Goal: Task Accomplishment & Management: Complete application form

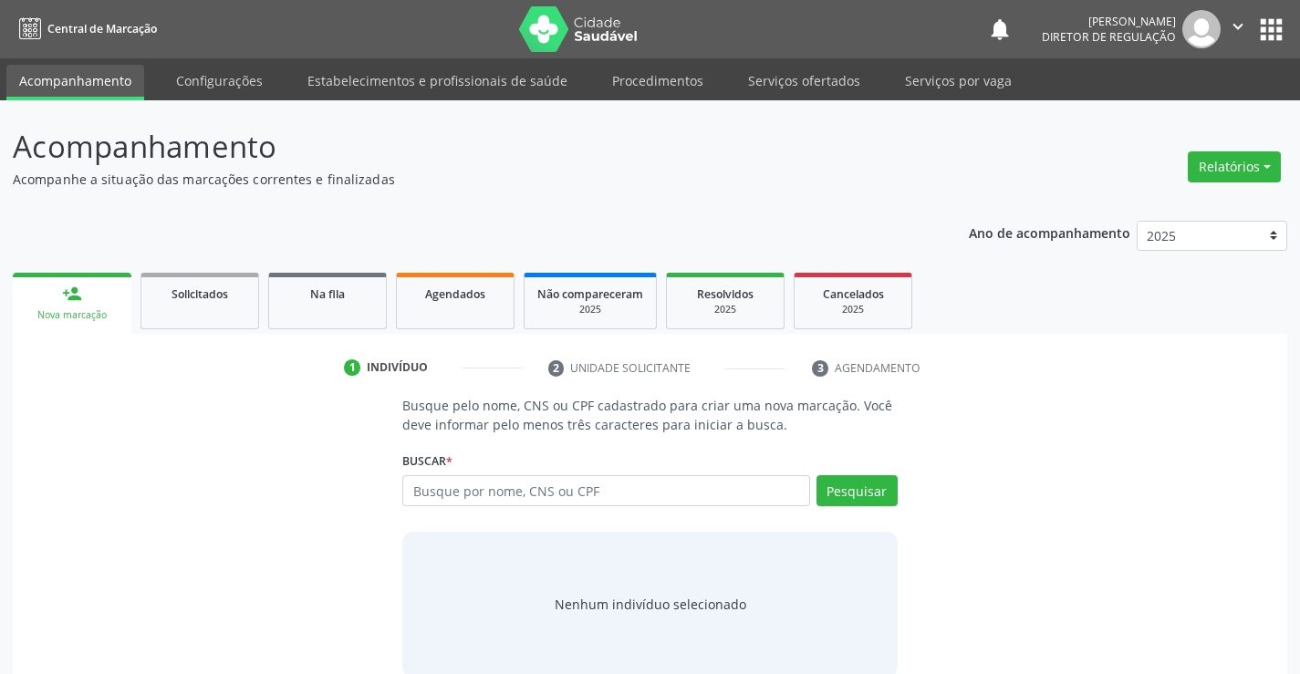
click at [795, 98] on li "Serviços ofertados" at bounding box center [804, 83] width 138 height 36
click at [791, 81] on link "Serviços ofertados" at bounding box center [804, 81] width 138 height 32
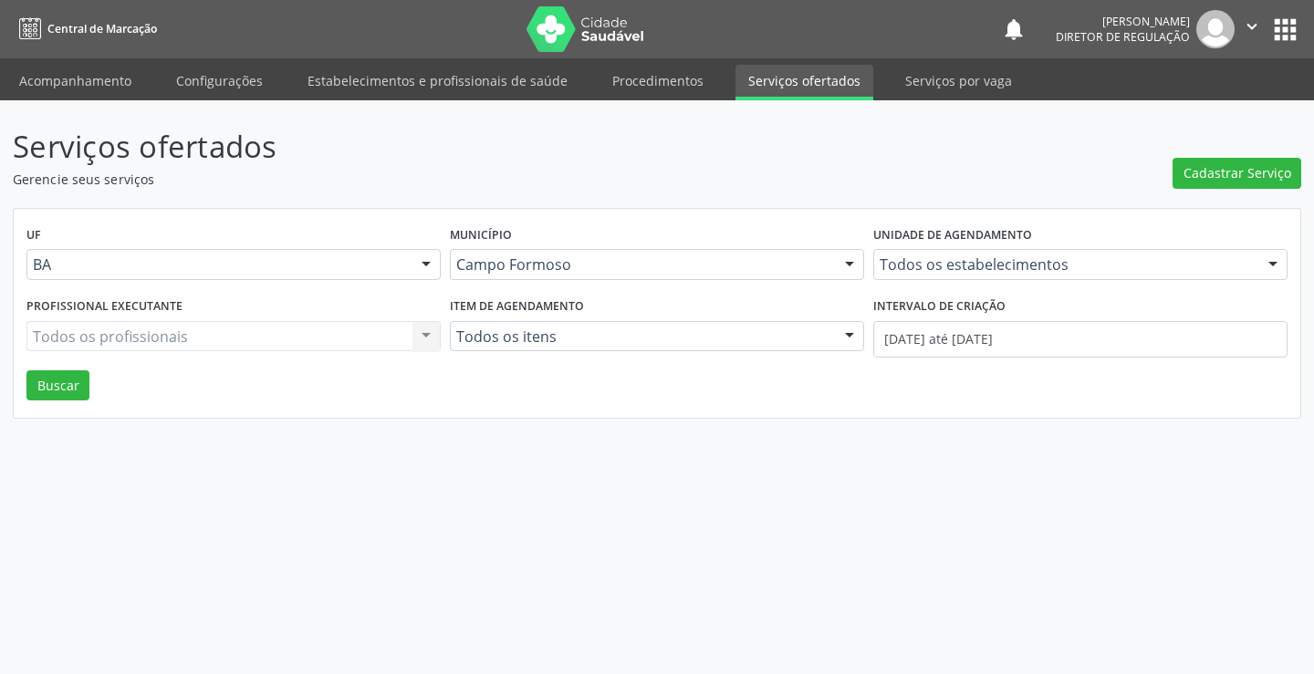
click at [987, 279] on div "Todos os estabelecimentos Todos os estabelecimentos Academia da Saude Analise D…" at bounding box center [1080, 264] width 414 height 31
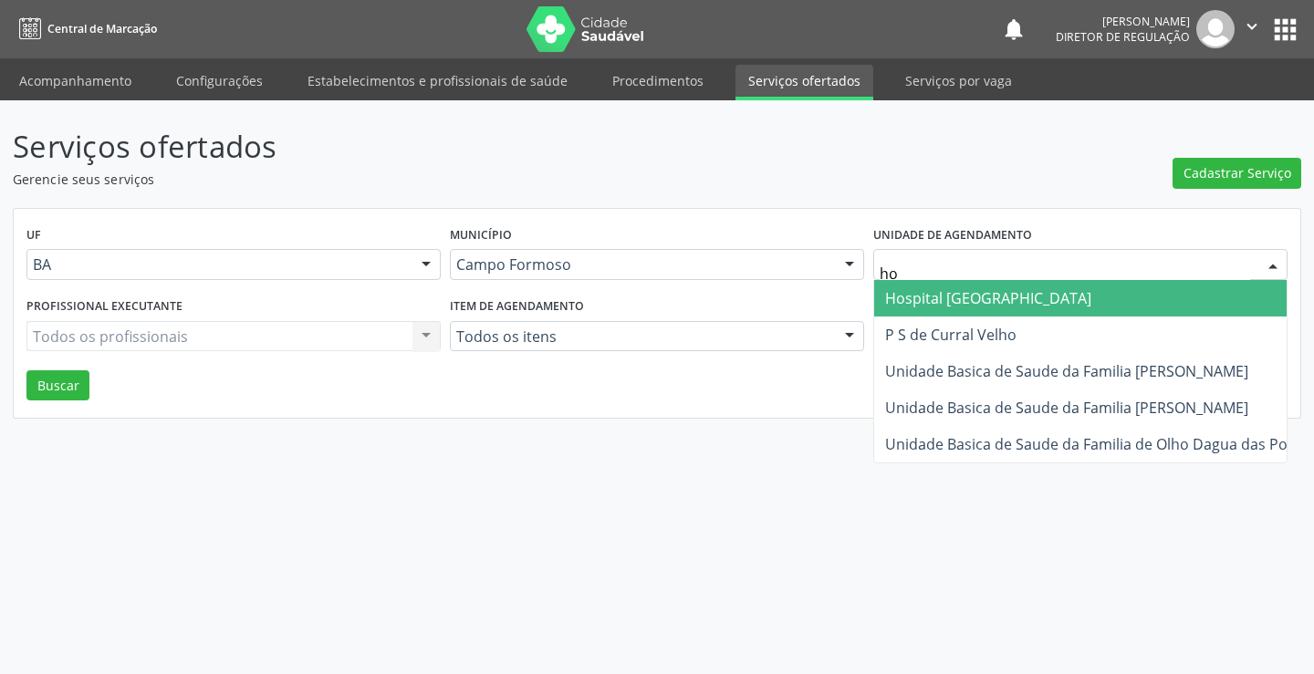
type input "hos"
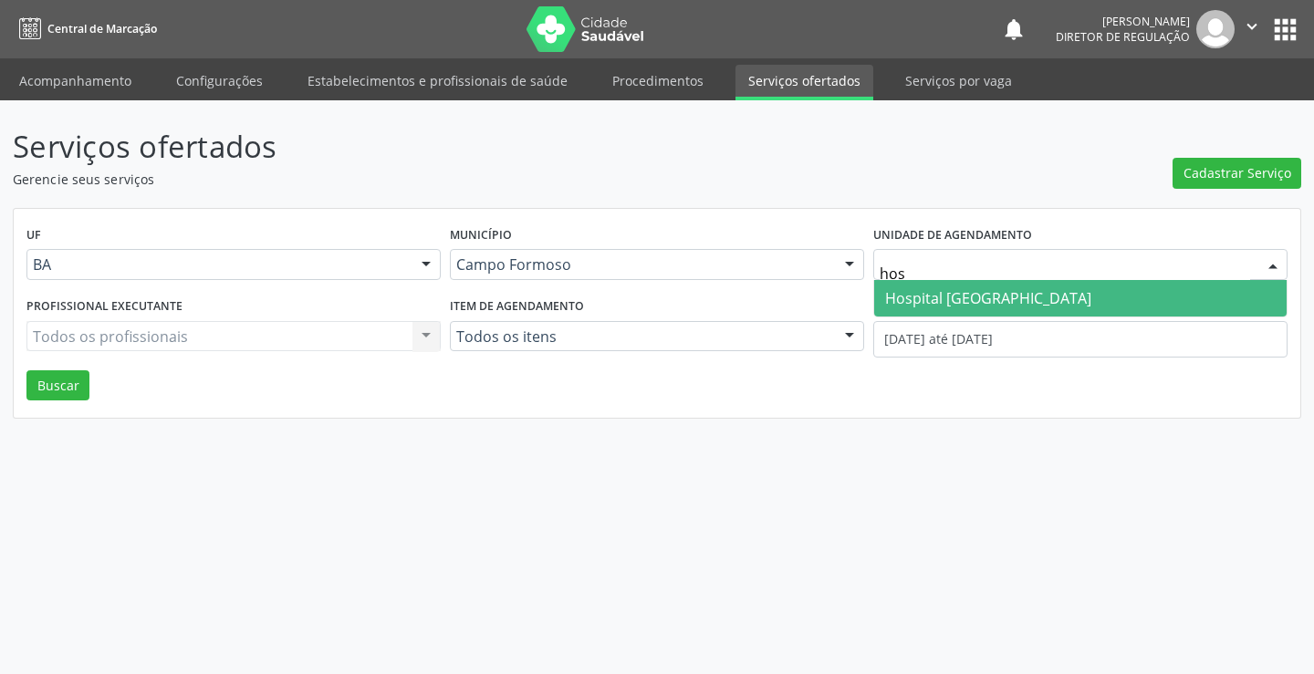
click at [972, 303] on span "Hospital [GEOGRAPHIC_DATA]" at bounding box center [988, 298] width 206 height 20
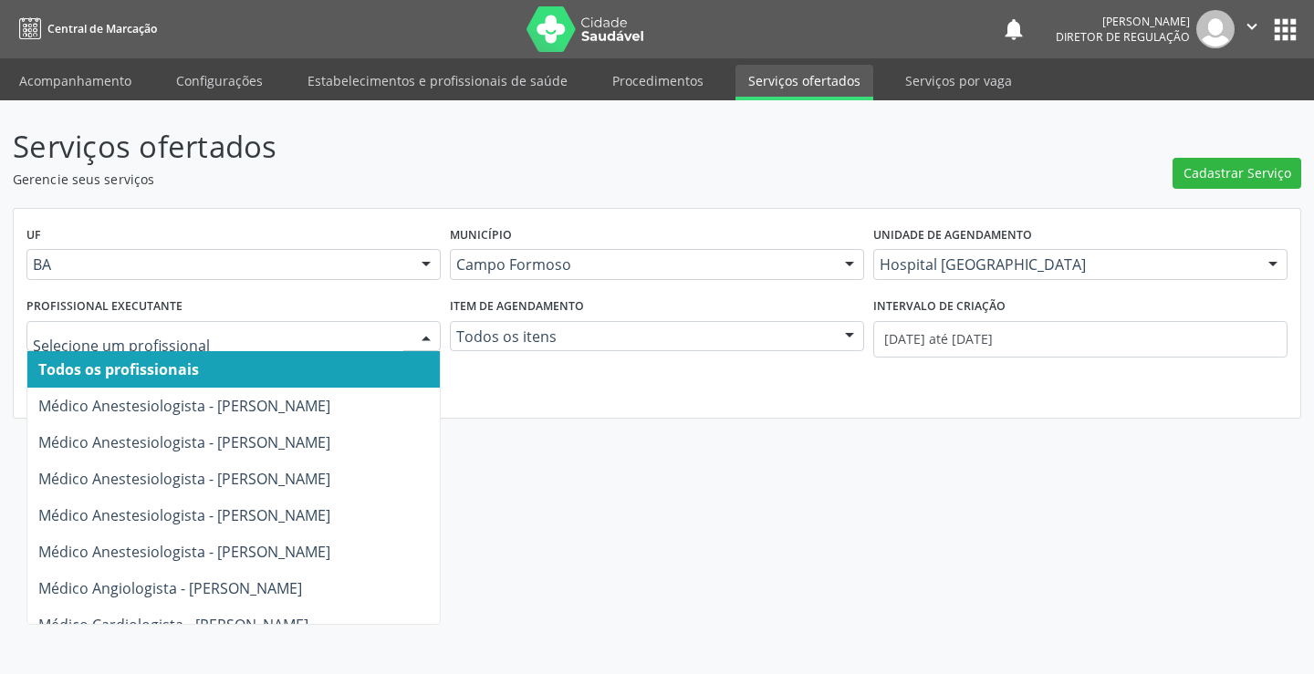
click at [1159, 358] on div "Intervalo de criação 01/10/2025 até 03/10/2025" at bounding box center [1080, 332] width 423 height 78
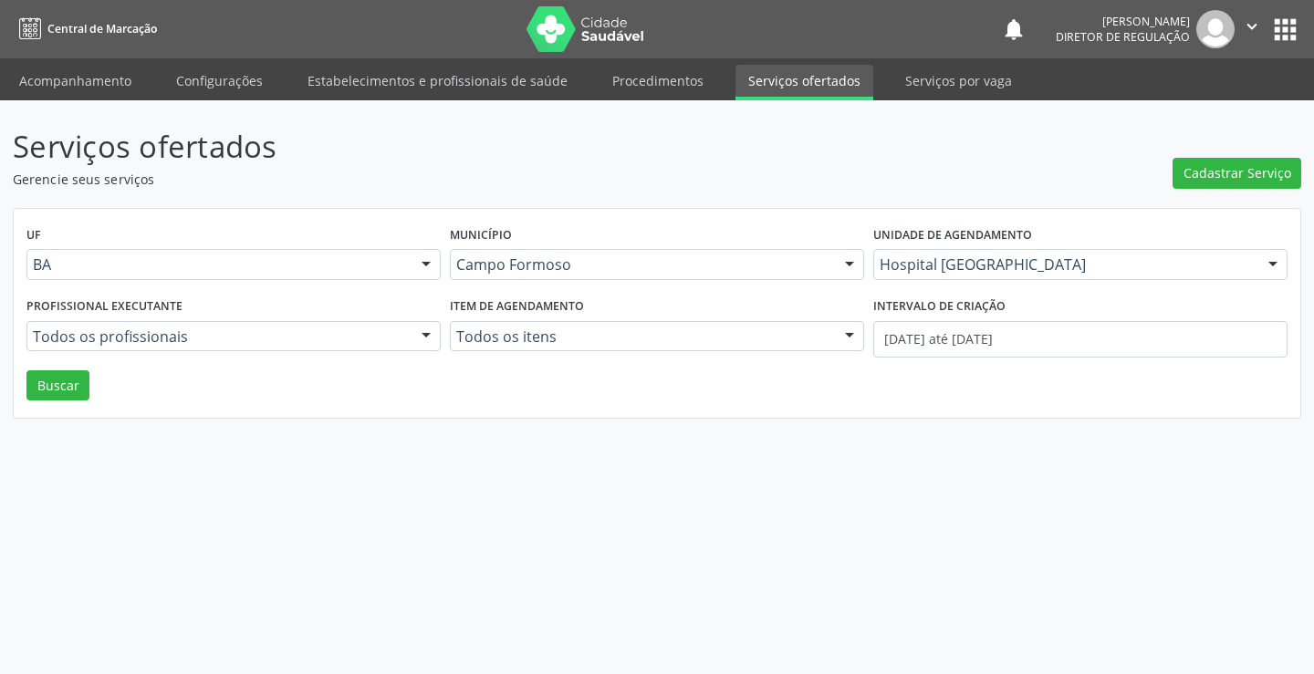
click at [1159, 358] on div "Intervalo de criação 01/10/2025 até 03/10/2025" at bounding box center [1080, 332] width 423 height 78
click at [1148, 338] on input "01/10/2025 até 03/10/2025" at bounding box center [1080, 339] width 414 height 36
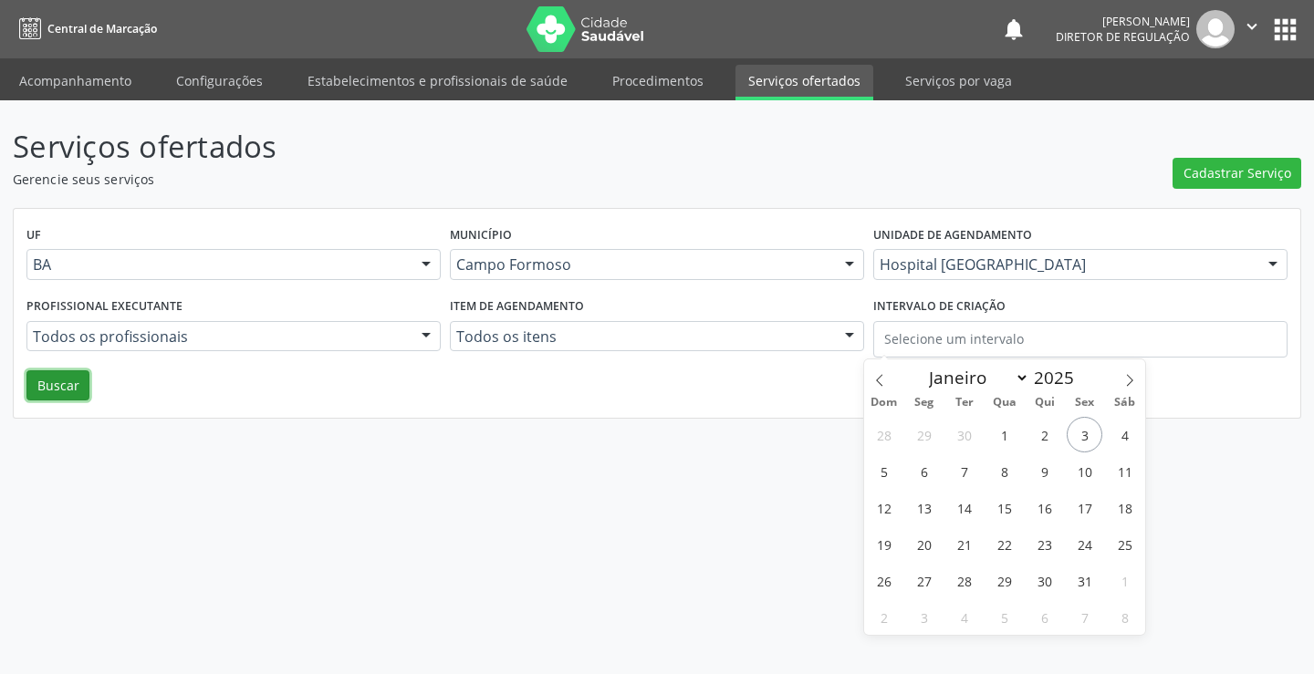
click at [82, 384] on button "Buscar" at bounding box center [57, 385] width 63 height 31
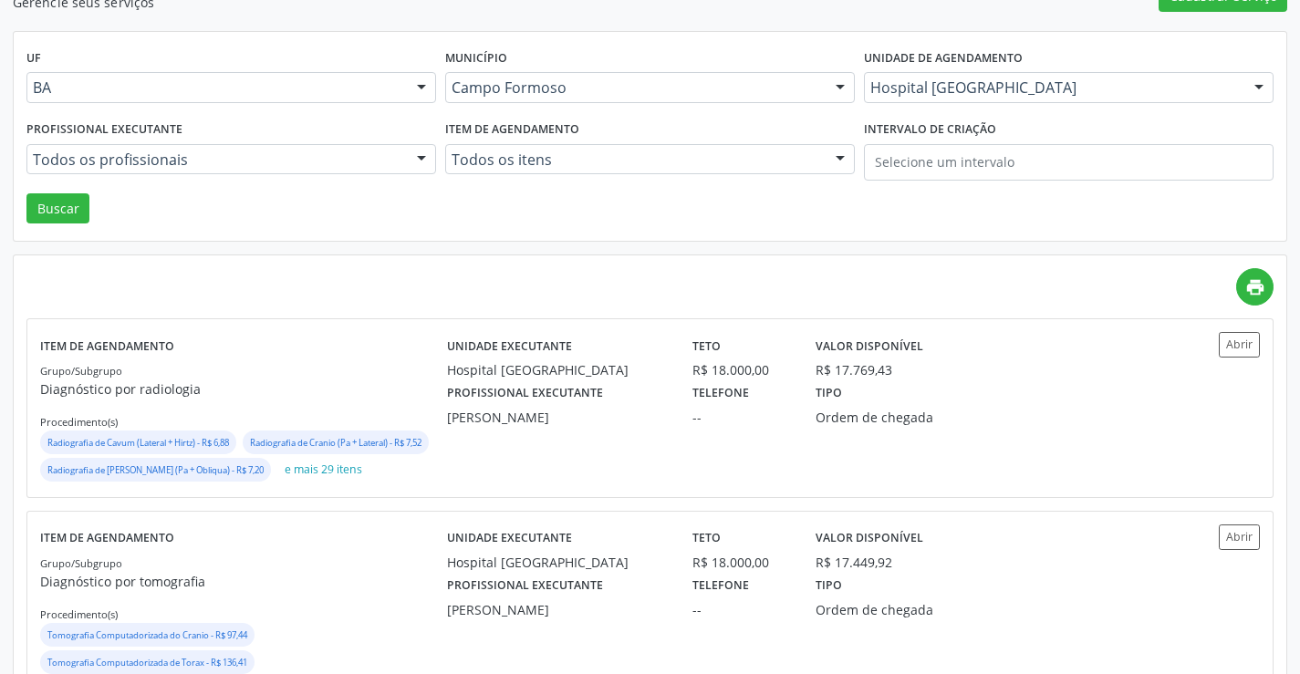
scroll to position [91, 0]
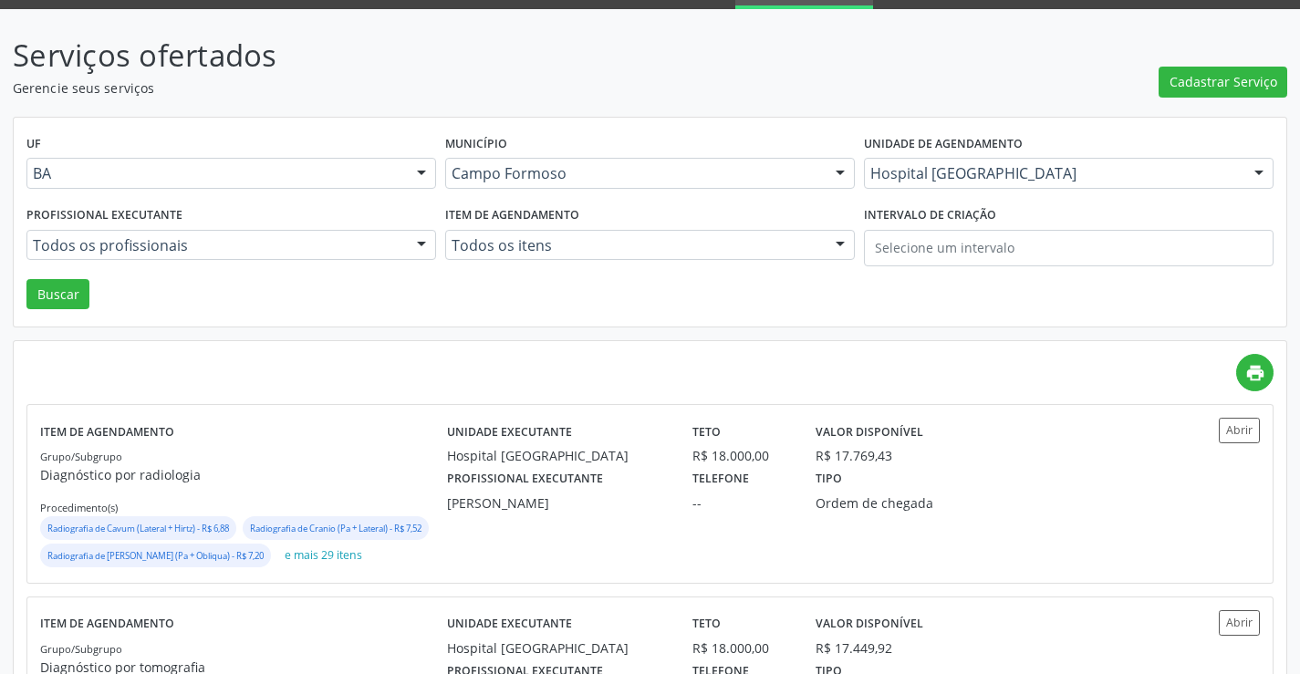
click at [238, 263] on div "Profissional executante Todos os profissionais Todos os profissionais Médico An…" at bounding box center [231, 241] width 419 height 78
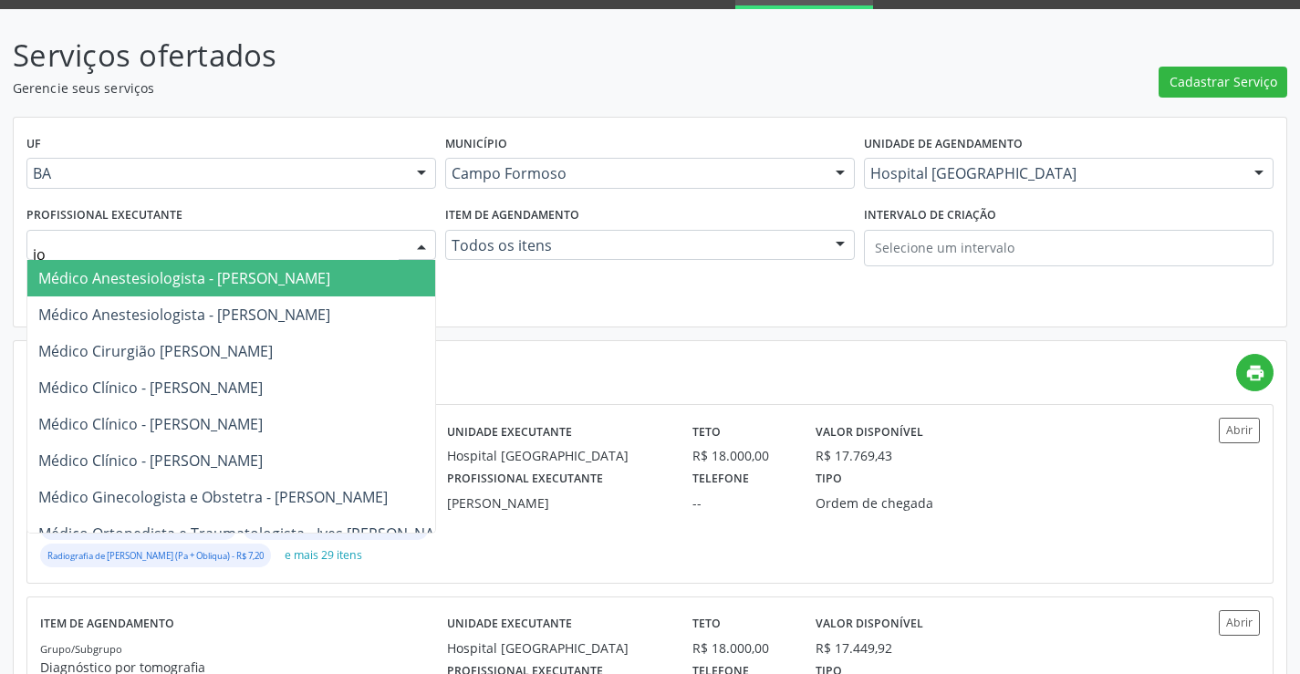
type input "joe"
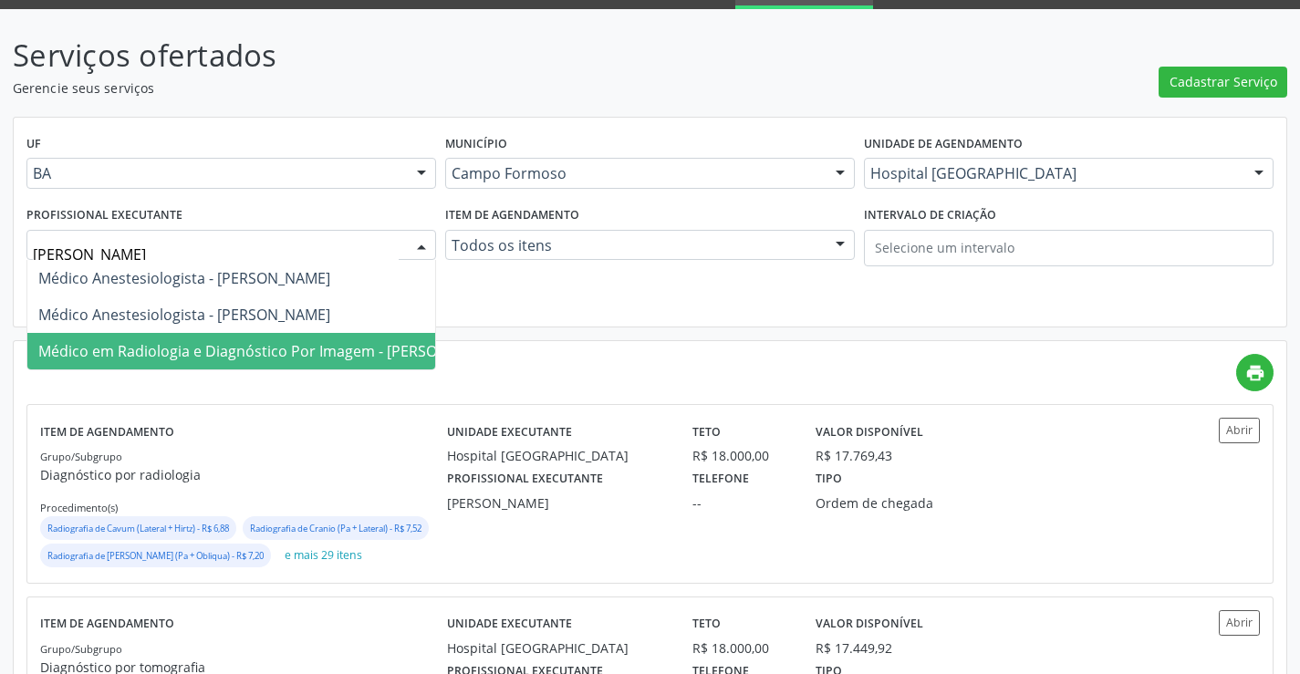
click at [232, 341] on span "Médico em Radiologia e Diagnóstico Por Imagem - Joel da Rocha Almeida" at bounding box center [269, 351] width 462 height 20
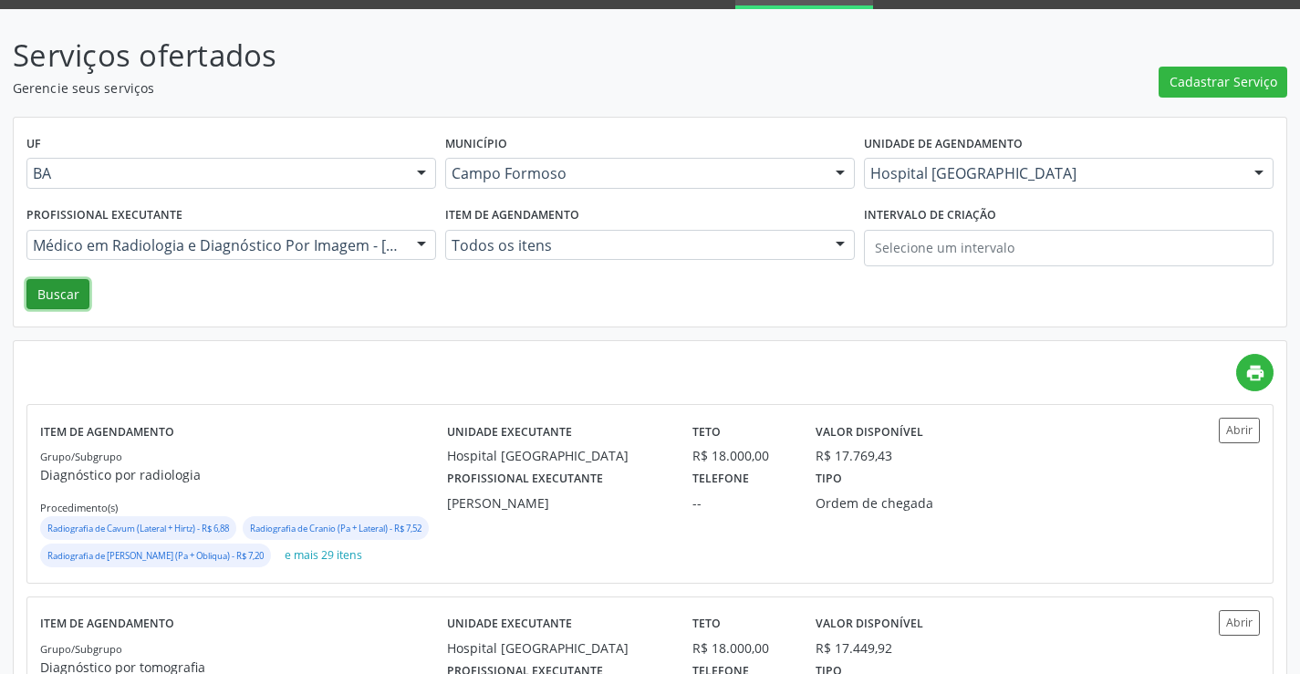
click at [63, 297] on button "Buscar" at bounding box center [57, 294] width 63 height 31
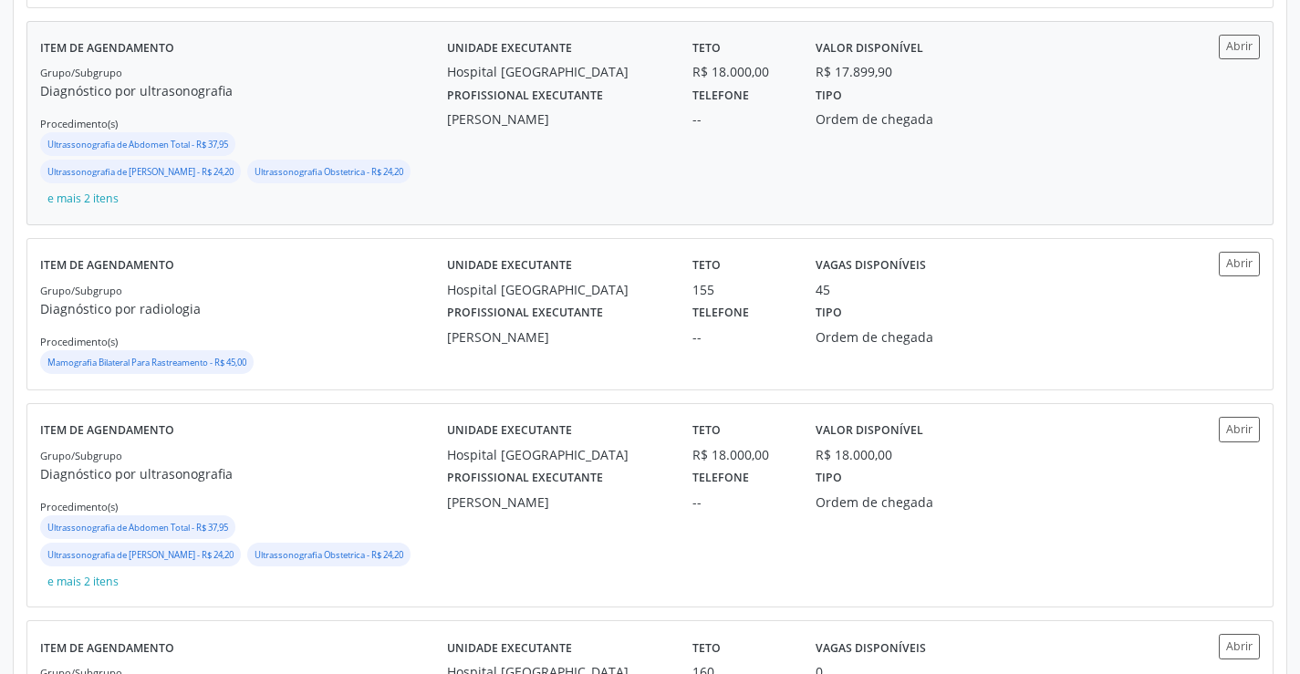
scroll to position [912, 0]
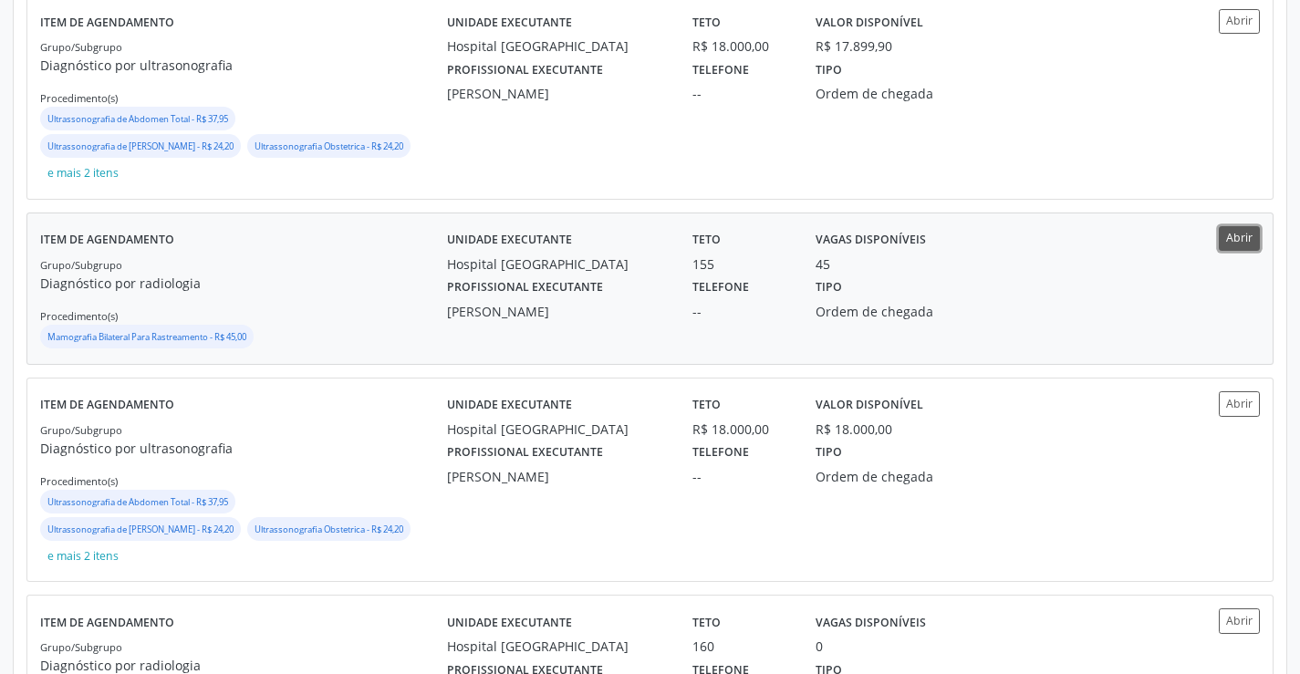
click at [1233, 251] on button "Abrir" at bounding box center [1239, 238] width 41 height 25
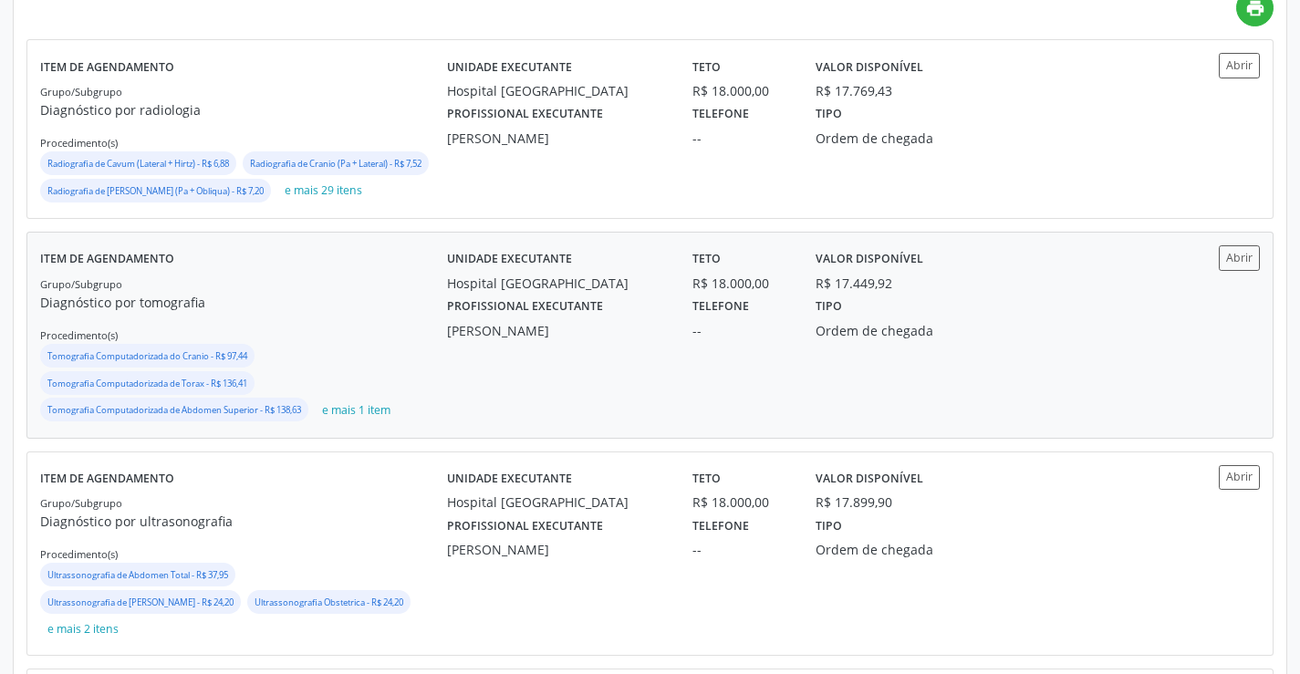
scroll to position [0, 0]
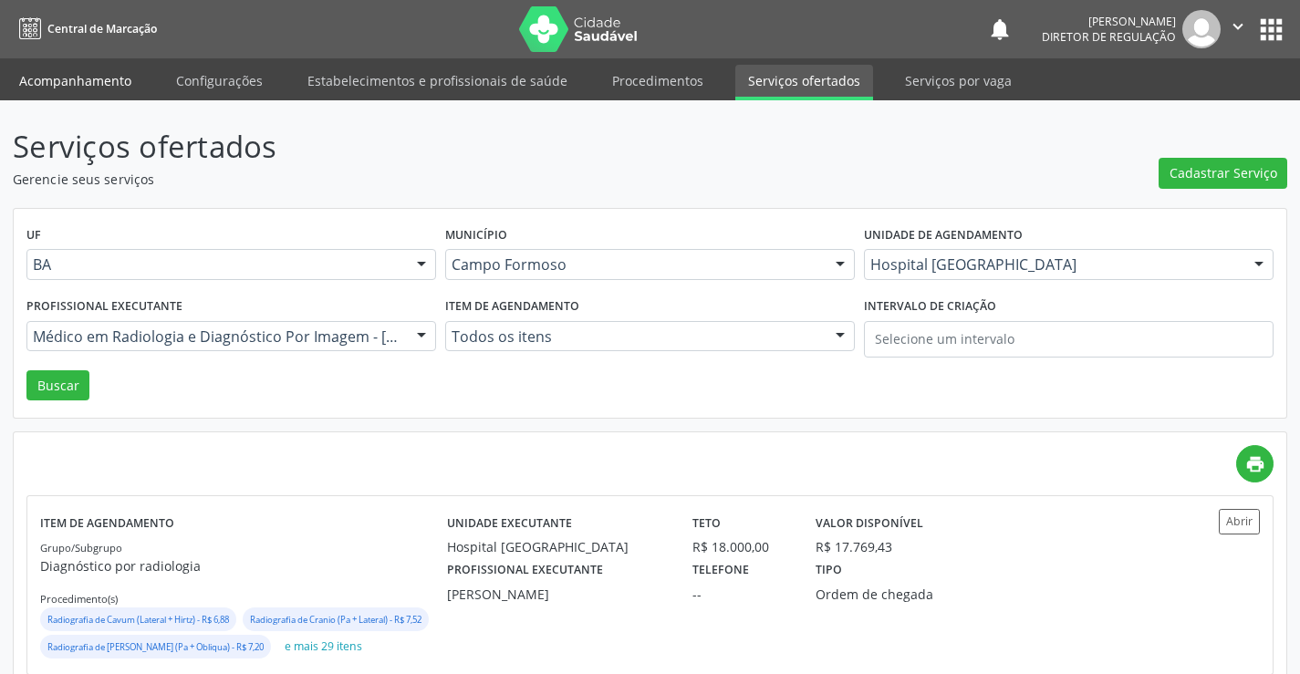
click at [80, 95] on link "Acompanhamento" at bounding box center [75, 81] width 138 height 32
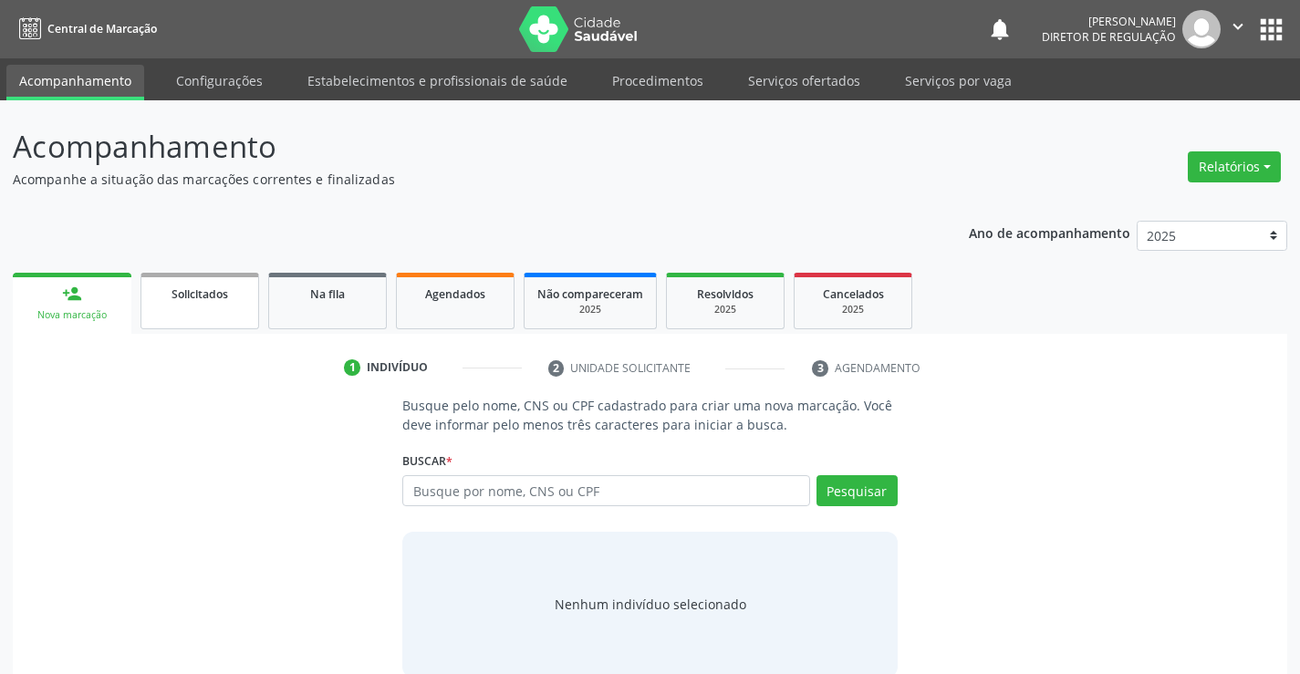
click at [235, 299] on div "Solicitados" at bounding box center [199, 293] width 91 height 19
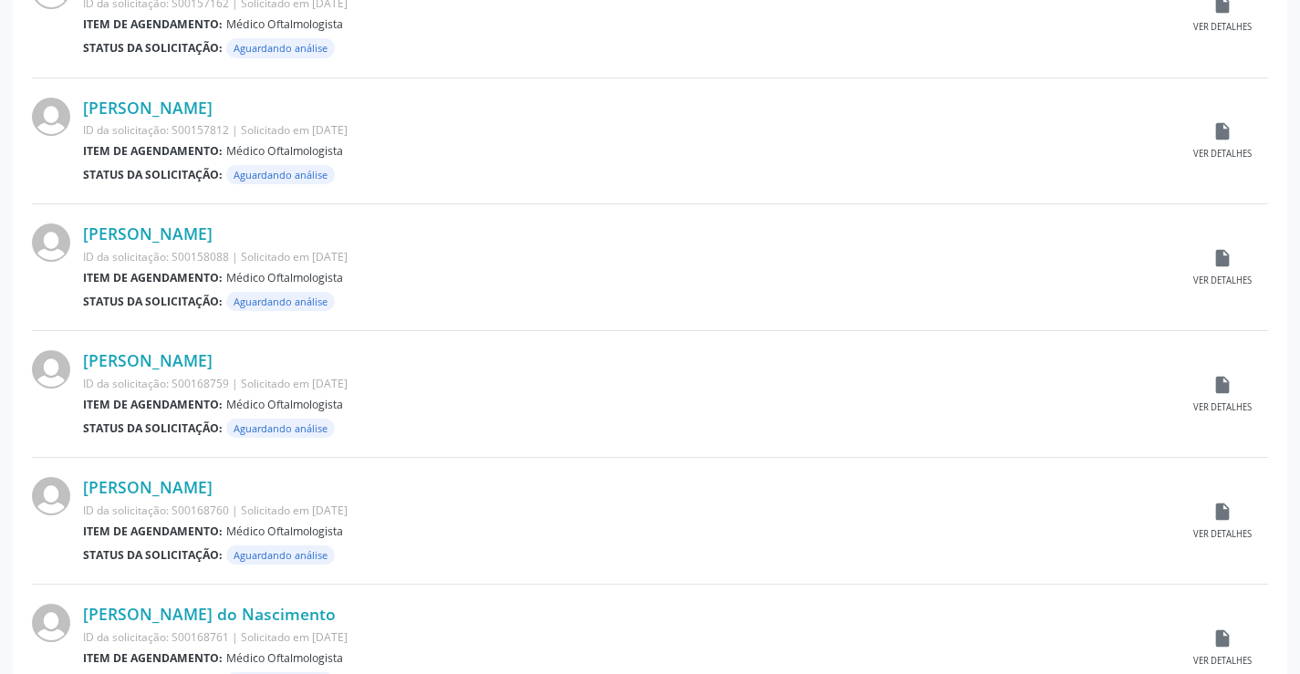
scroll to position [1799, 0]
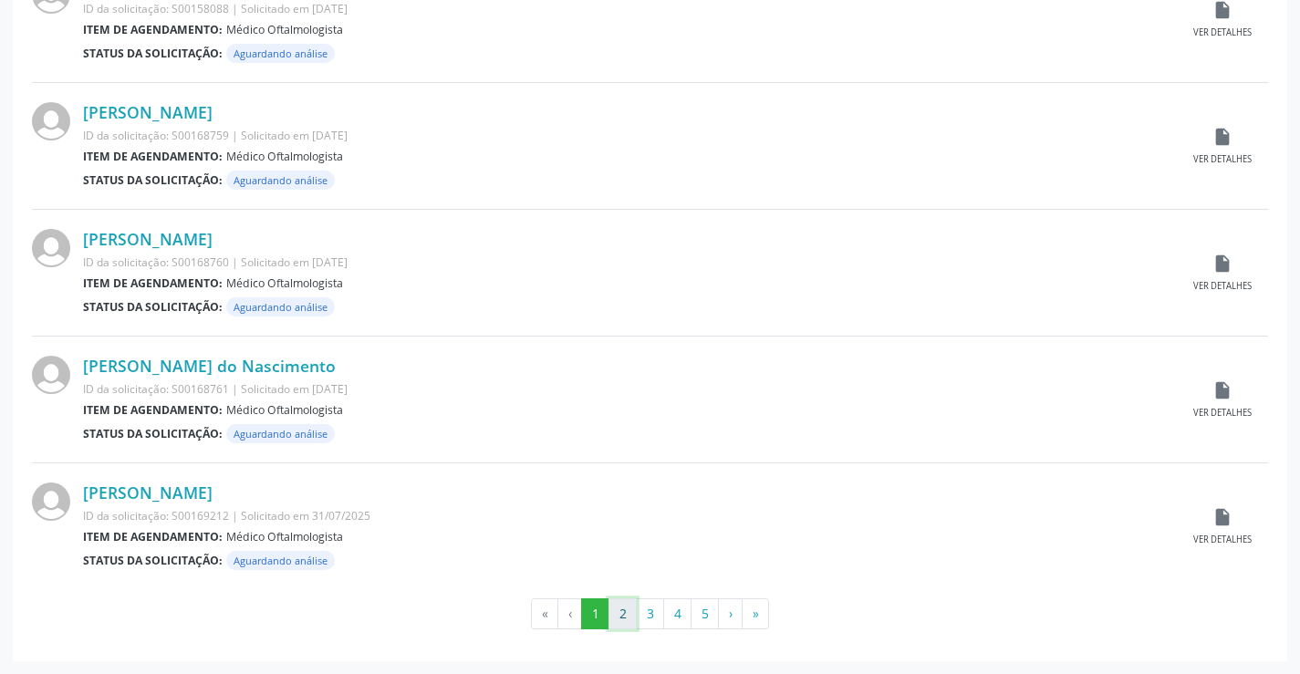
click at [629, 617] on button "2" at bounding box center [623, 613] width 28 height 31
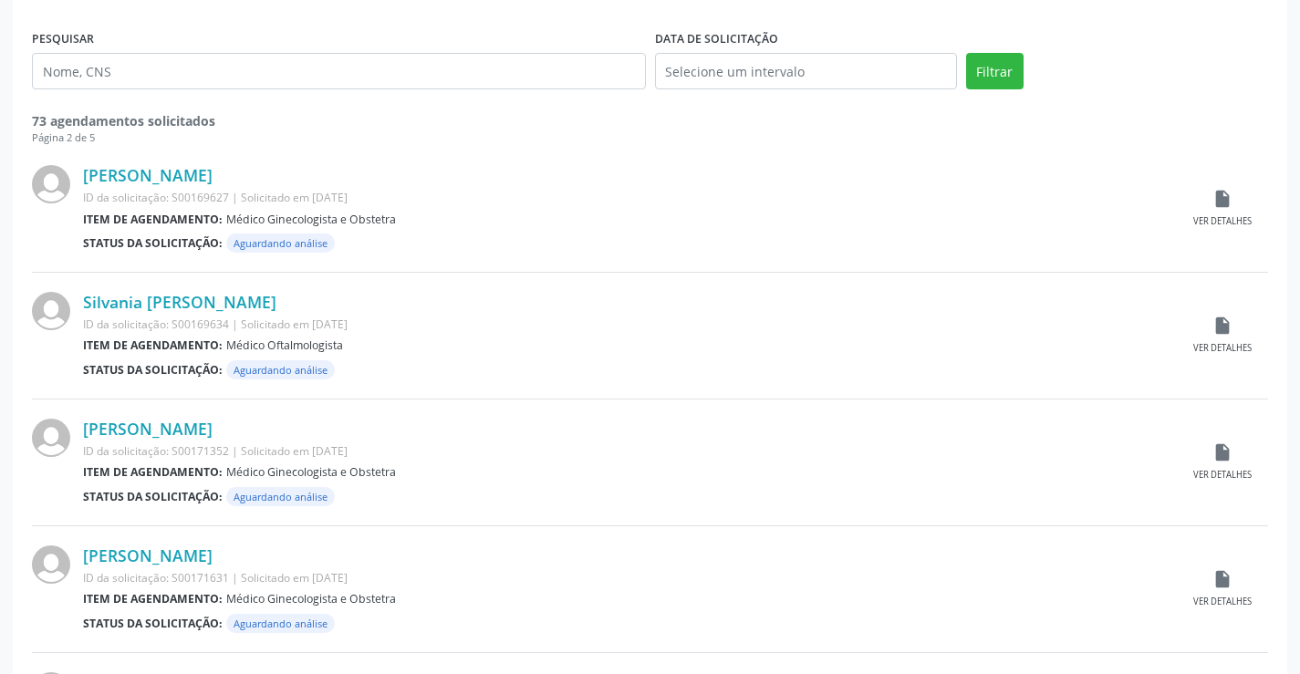
scroll to position [456, 0]
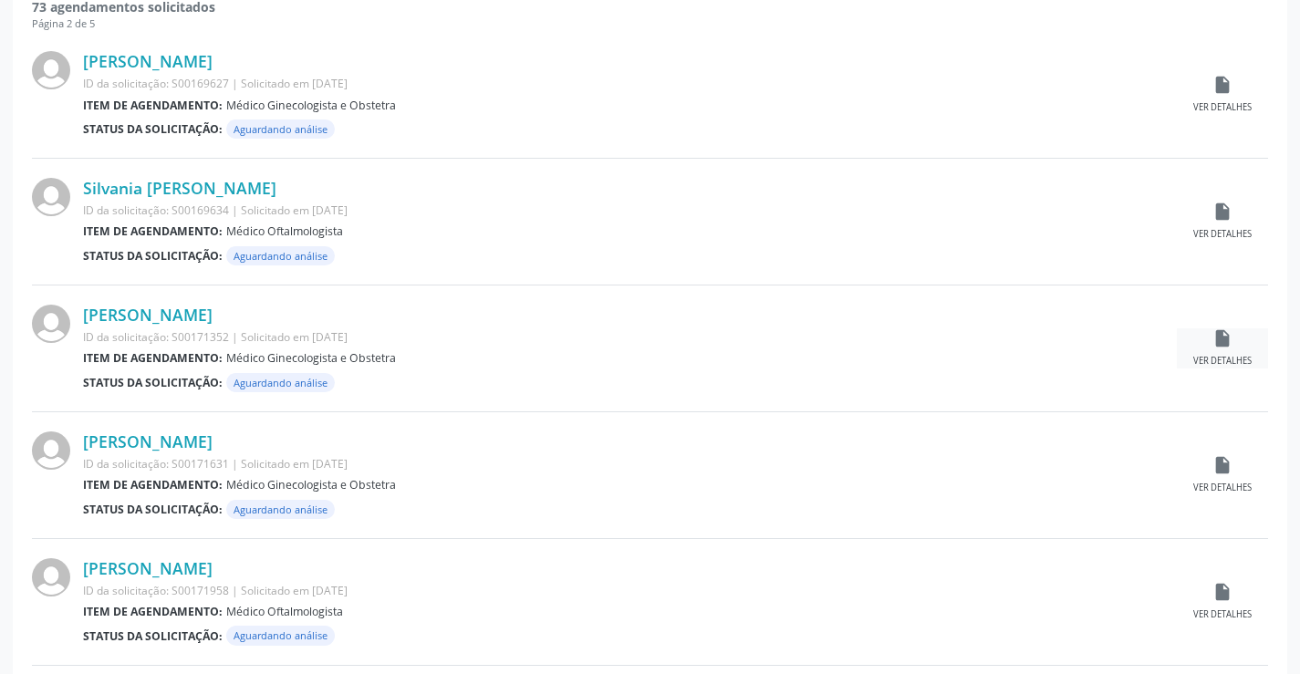
click at [1233, 336] on div "insert_drive_file Ver detalhes" at bounding box center [1222, 347] width 91 height 39
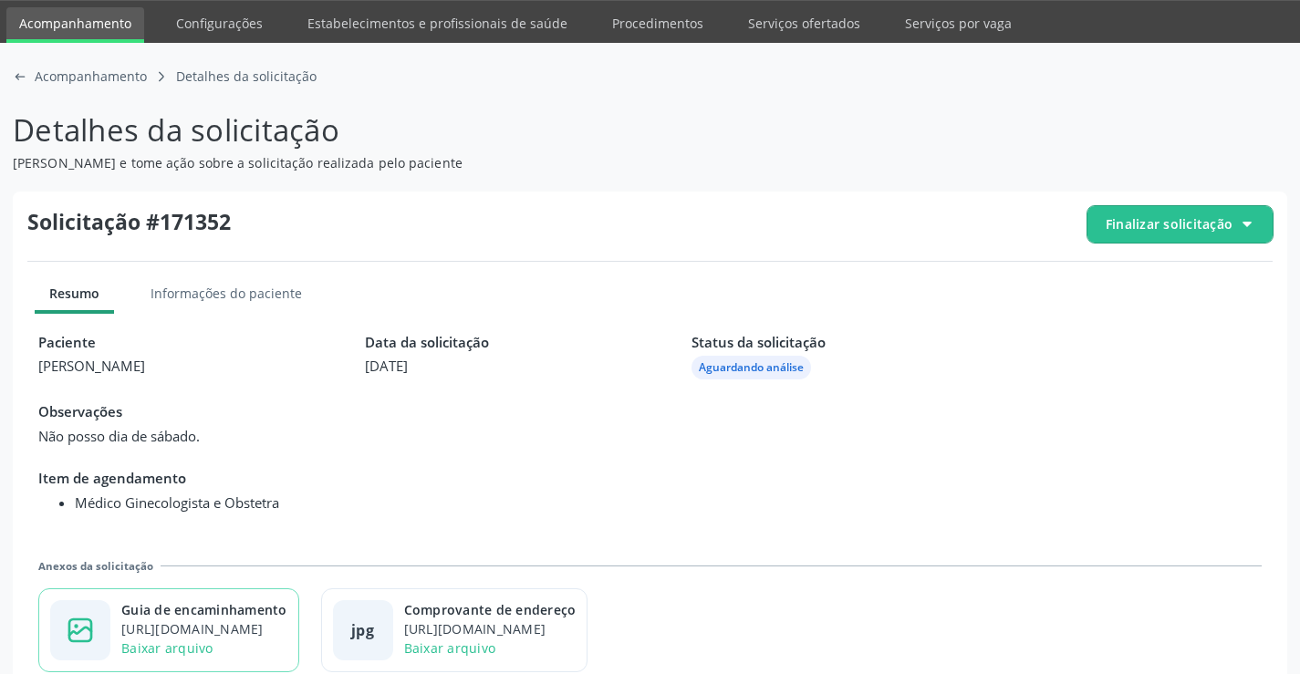
scroll to position [83, 0]
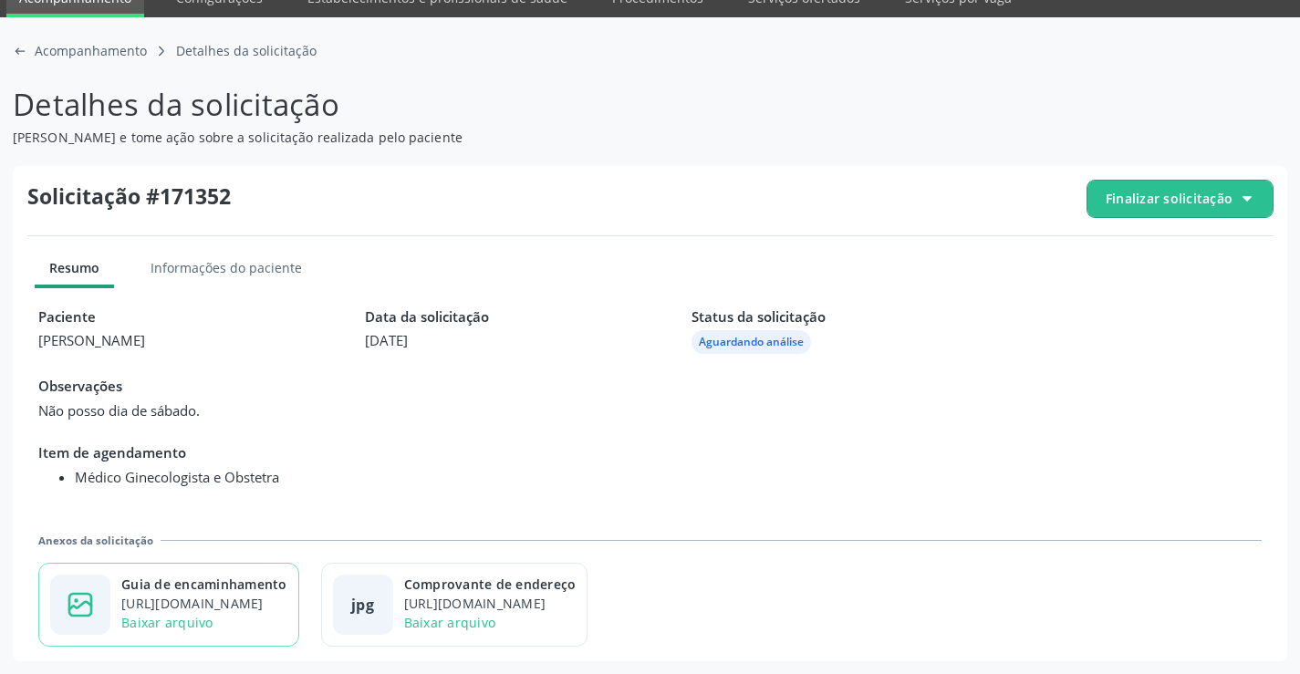
click at [256, 610] on div "https://cidadesaudavel-files.nyc3.digitaloceanspaces.com/cidadesaudavel-files/c…" at bounding box center [204, 603] width 166 height 19
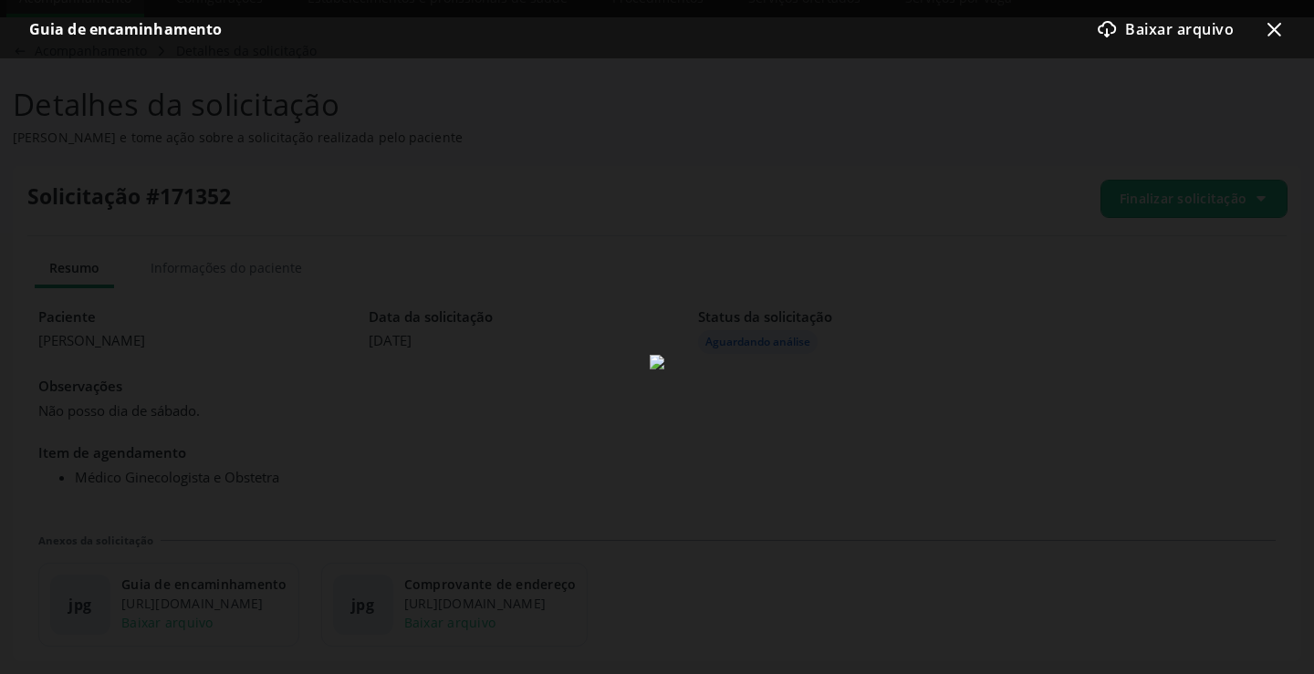
click at [1274, 32] on icon "x-outline icon" at bounding box center [1274, 29] width 22 height 22
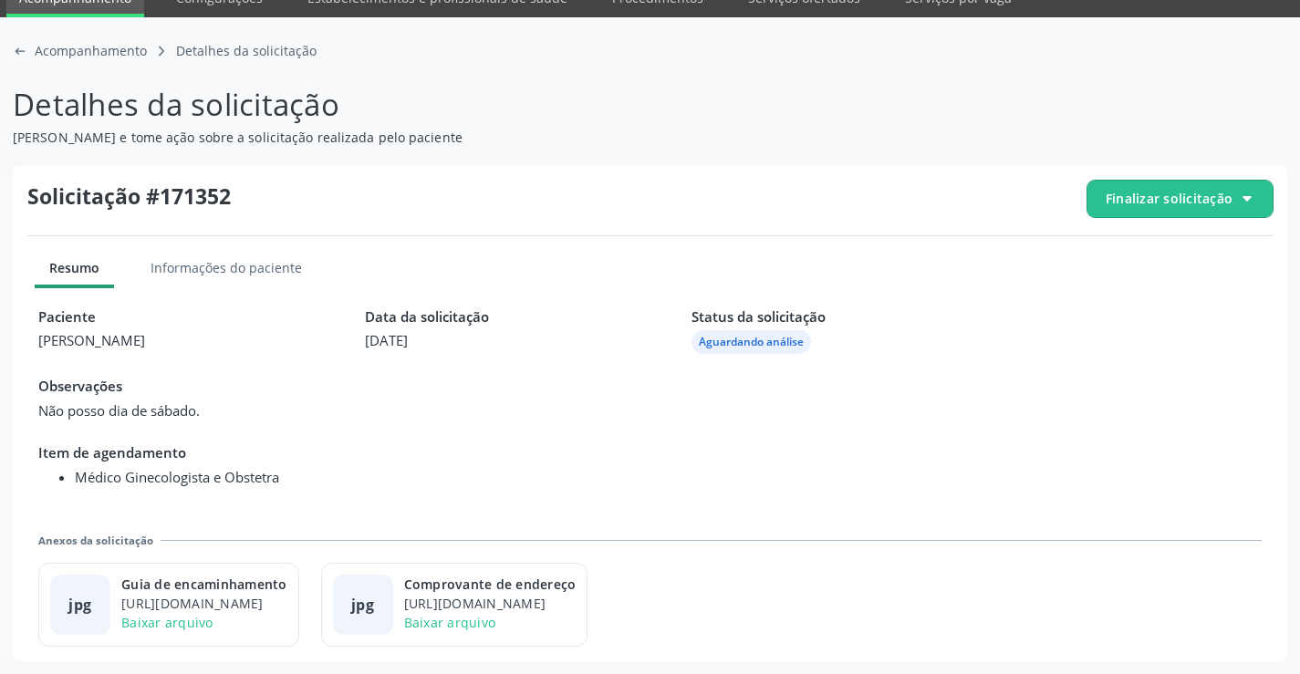
click at [1193, 191] on span "Finalizar solicitação" at bounding box center [1169, 198] width 127 height 19
click at [1169, 292] on span "Deferir solicitação" at bounding box center [1190, 300] width 115 height 26
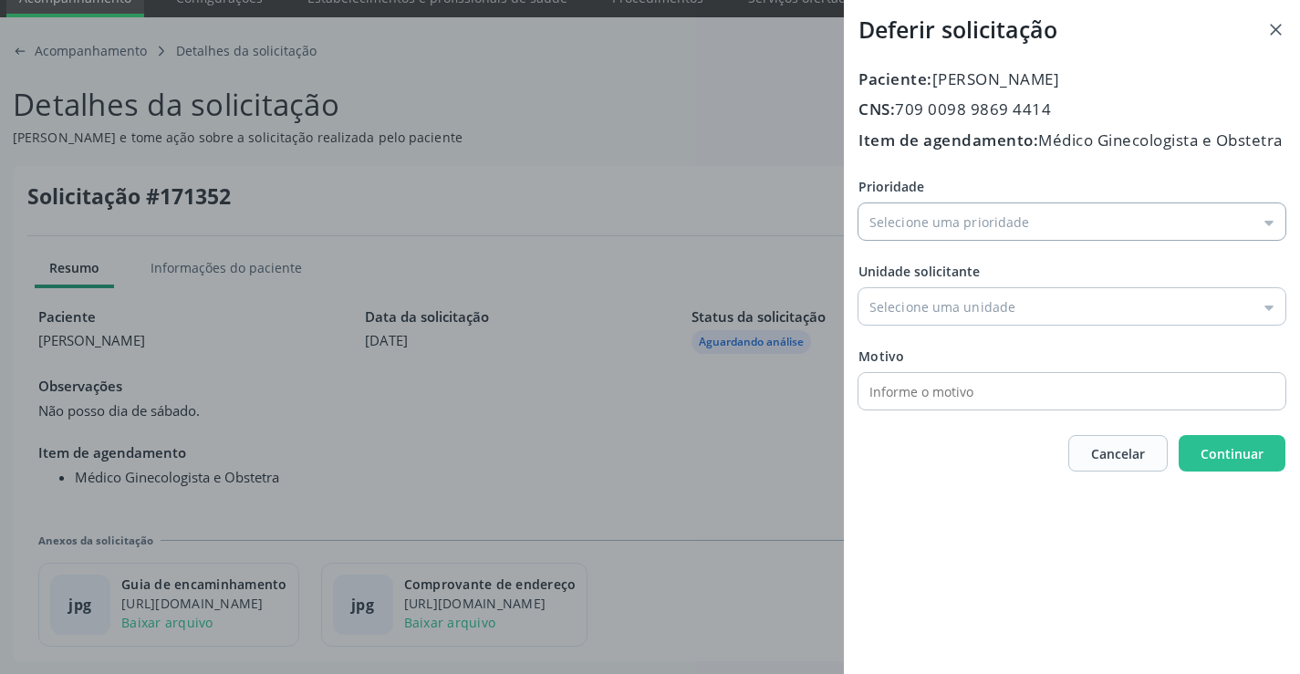
click at [935, 240] on input "Prioridade" at bounding box center [1071, 221] width 427 height 36
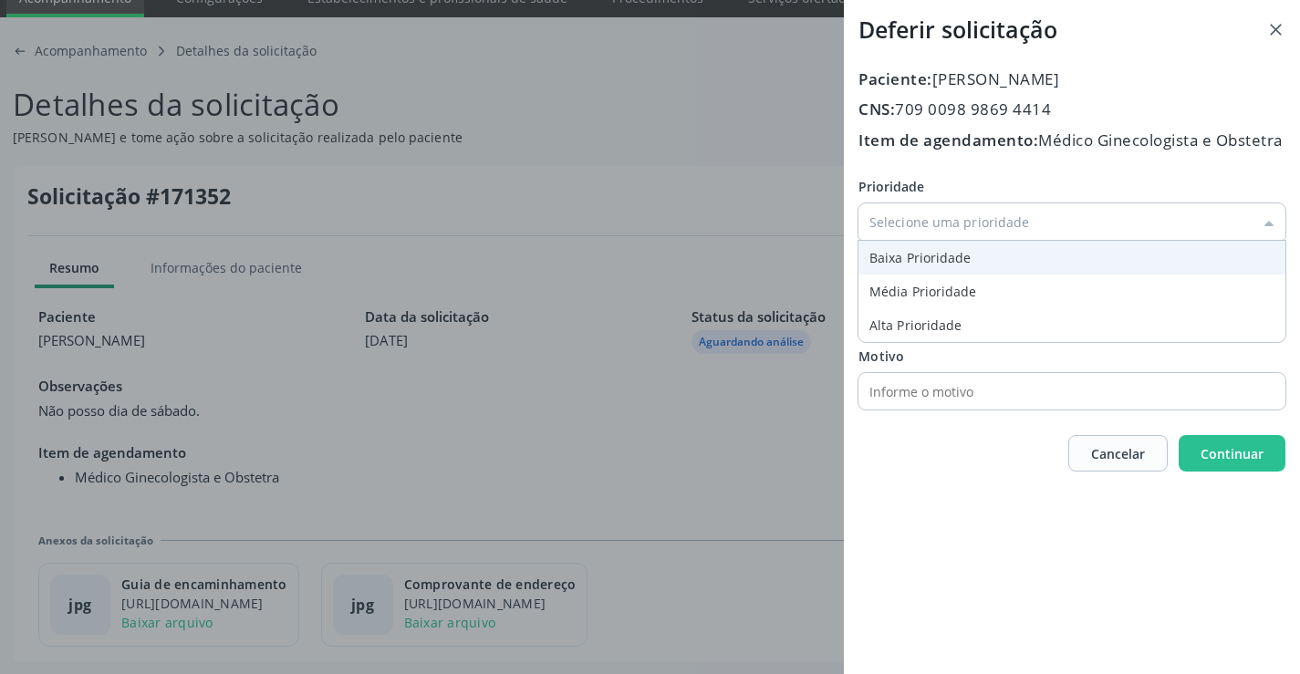
type input "Baixa Prioridade"
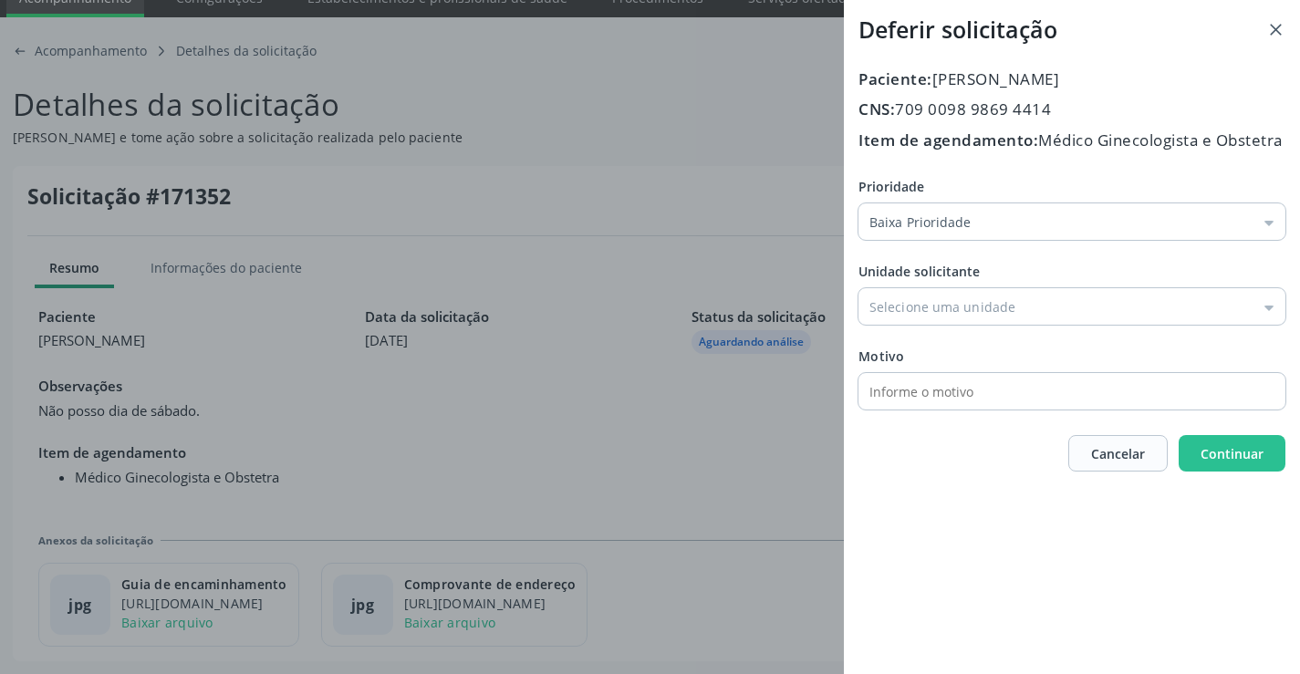
click at [941, 289] on div "Prioridade Baixa Prioridade Baixa Prioridade Média Prioridade Alta Prioridade U…" at bounding box center [1071, 293] width 427 height 233
click at [963, 325] on input "Prioridade" at bounding box center [1071, 306] width 427 height 36
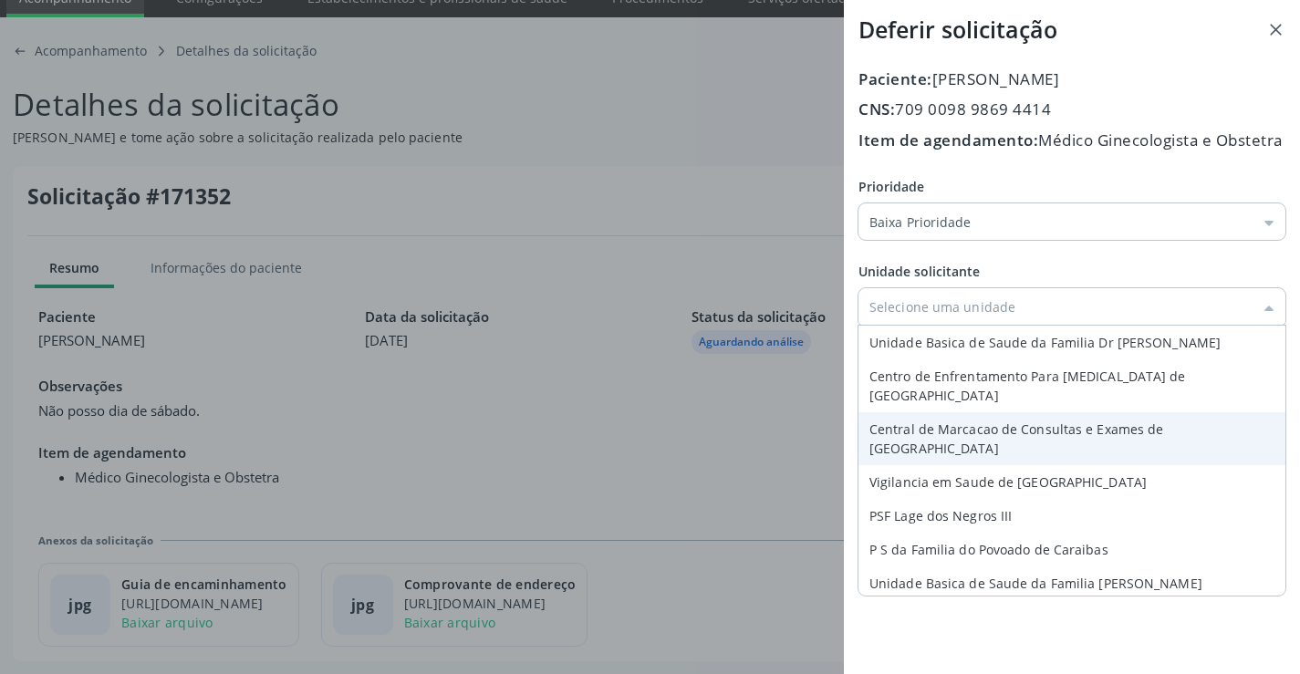
type input "Central de Marcacao de Consultas e Exames de Campo Formoso"
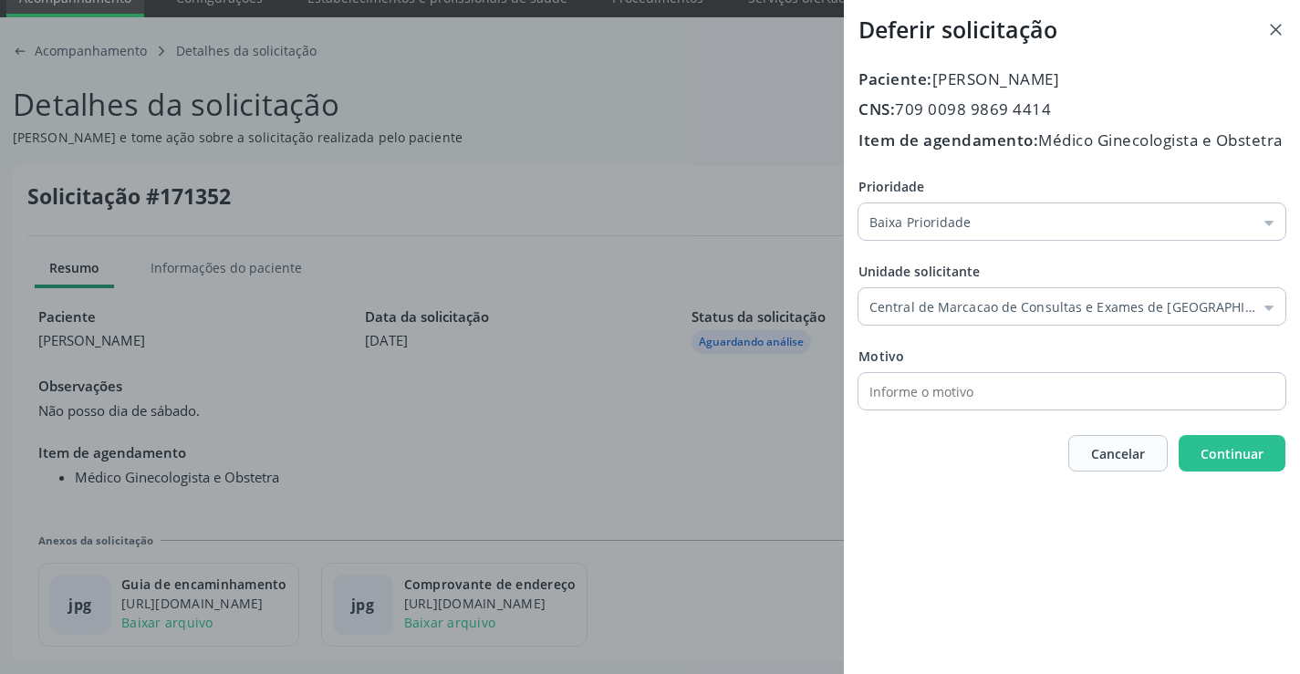
drag, startPoint x: 998, startPoint y: 426, endPoint x: 1189, endPoint y: 463, distance: 194.3
click at [998, 410] on div "Prioridade Baixa Prioridade Baixa Prioridade Média Prioridade Alta Prioridade U…" at bounding box center [1071, 293] width 427 height 233
click at [1215, 466] on button "Continuar" at bounding box center [1232, 453] width 107 height 36
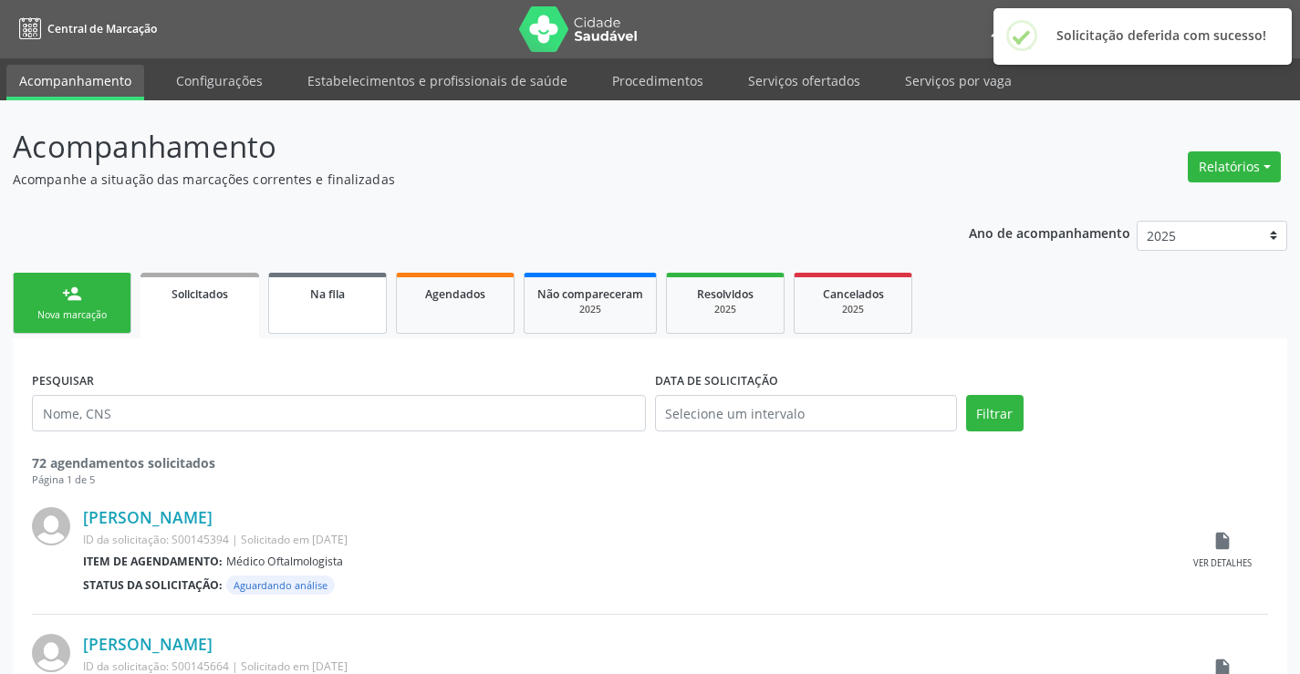
click at [306, 327] on link "Na fila" at bounding box center [327, 303] width 119 height 61
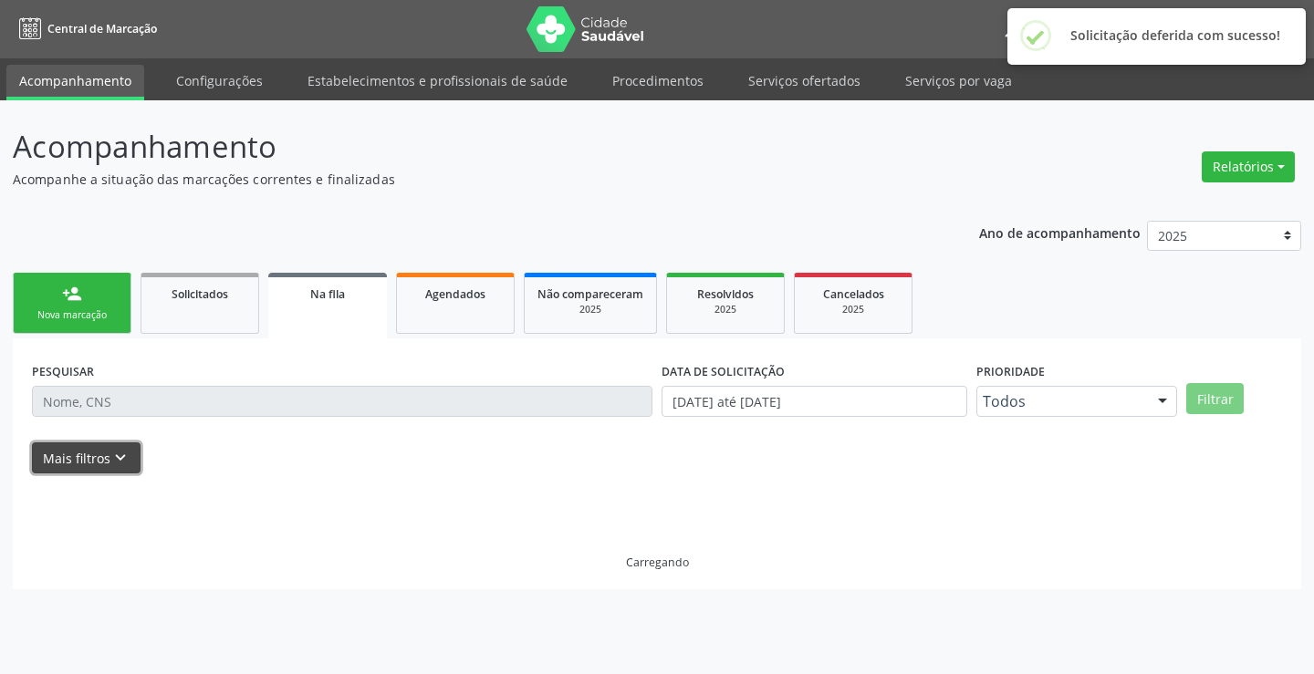
click at [99, 464] on button "Mais filtros keyboard_arrow_down" at bounding box center [86, 458] width 109 height 32
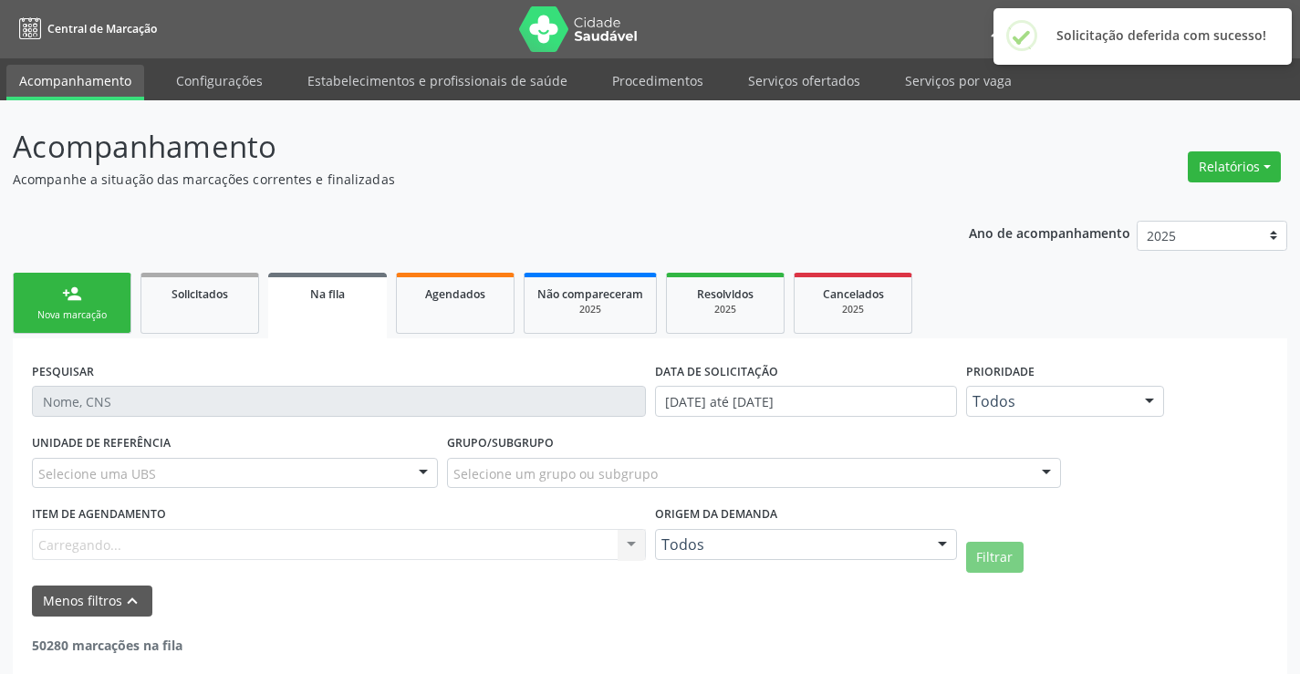
click at [731, 528] on label "Origem da demanda" at bounding box center [716, 515] width 122 height 28
click at [772, 564] on div "Origem da demanda Todos Todos Cadastrado pela central Solicitado pelo cidadão N…" at bounding box center [805, 536] width 311 height 71
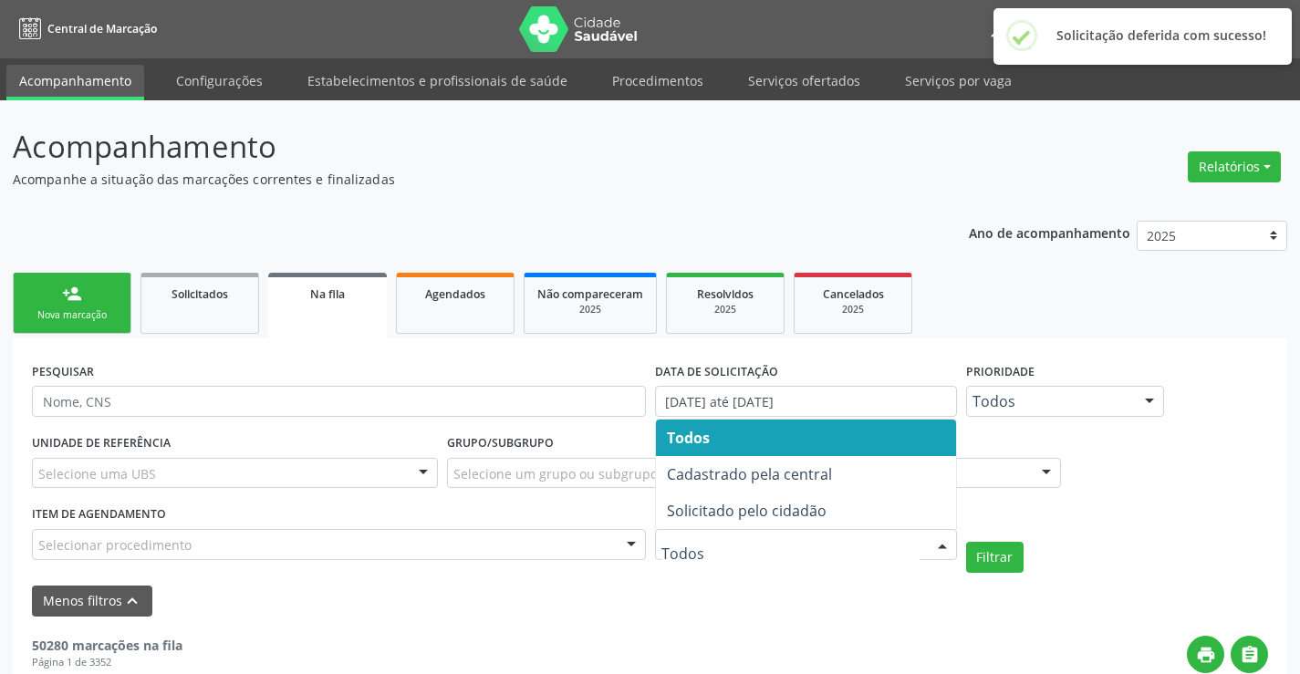
click at [786, 535] on div at bounding box center [806, 544] width 302 height 31
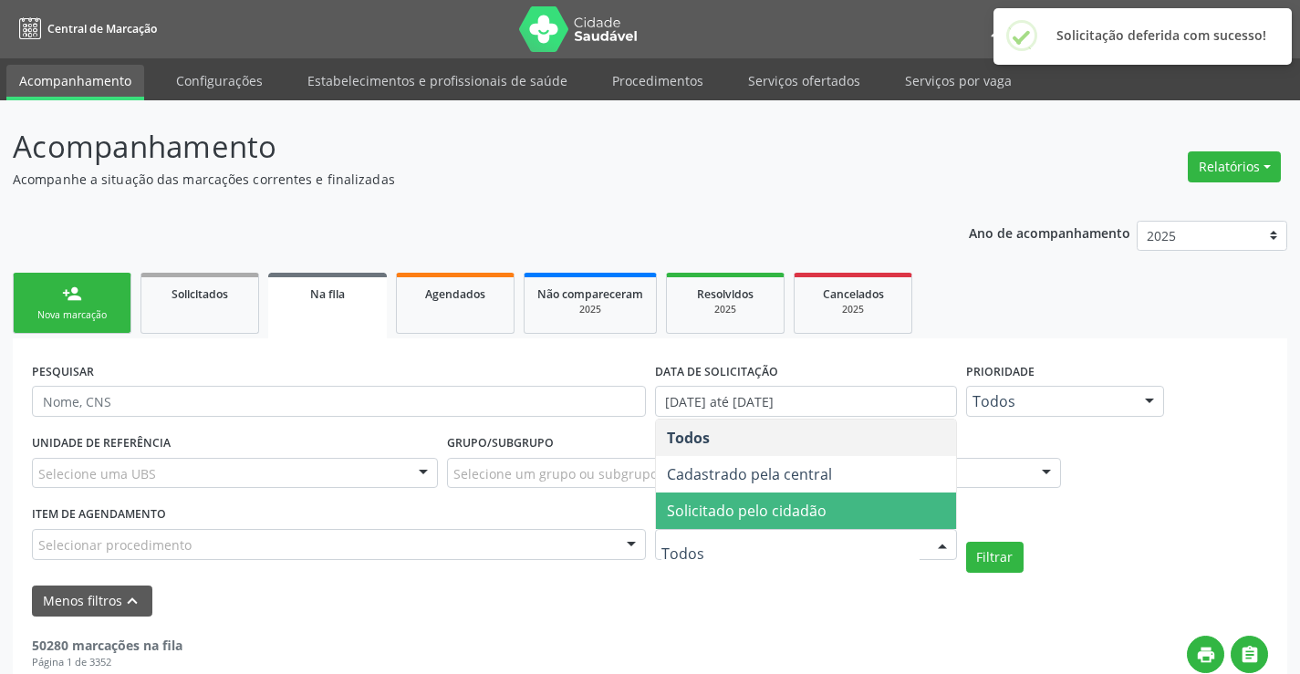
click at [786, 497] on span "Solicitado pelo cidadão" at bounding box center [806, 511] width 300 height 36
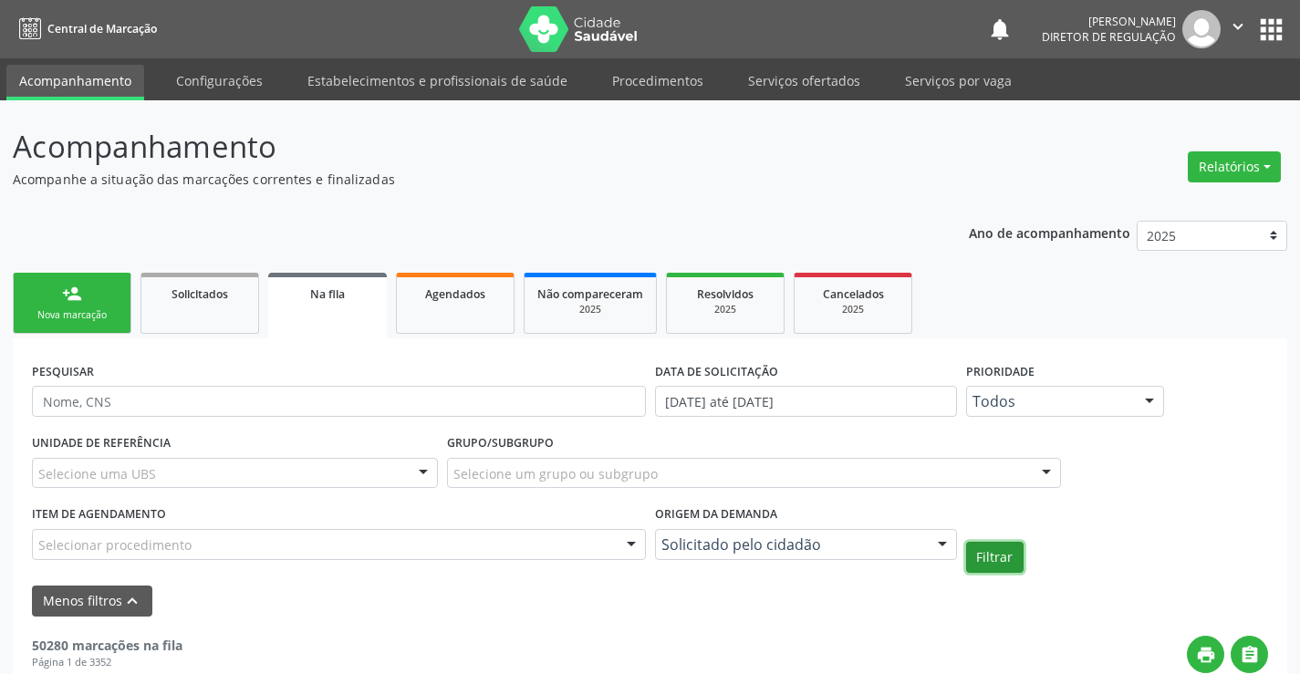
click at [1009, 549] on button "Filtrar" at bounding box center [994, 557] width 57 height 31
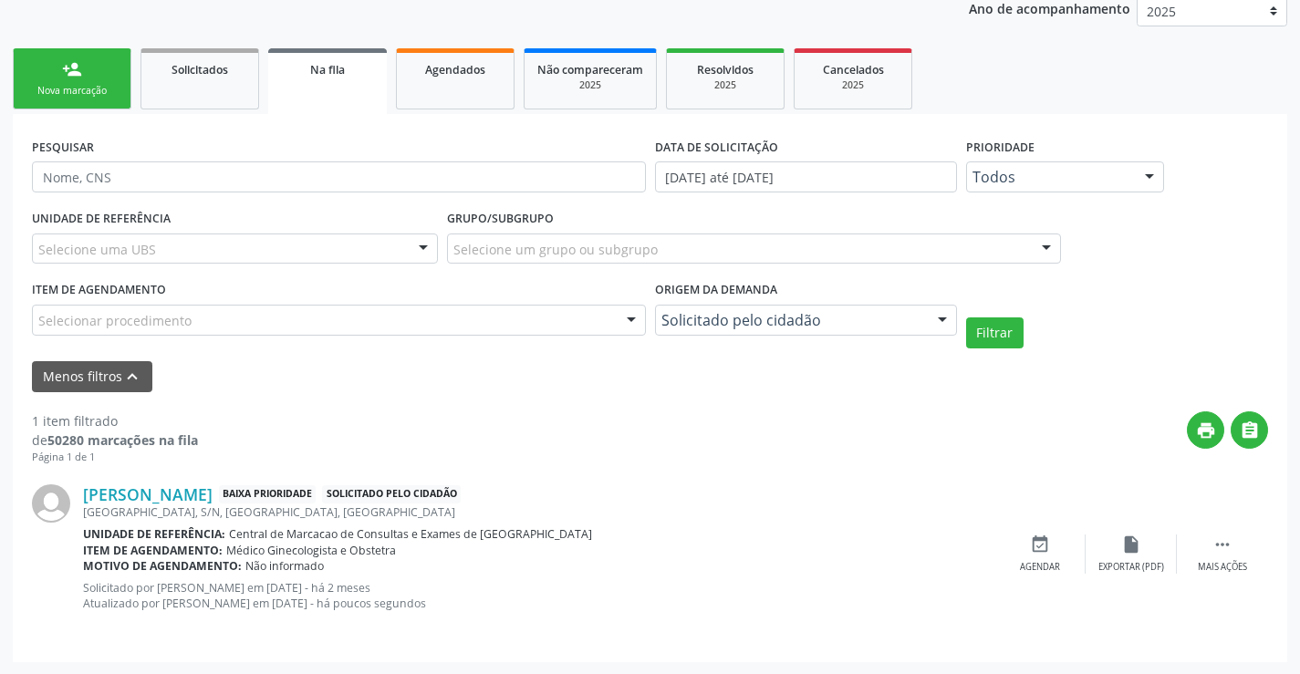
scroll to position [225, 0]
click at [1043, 545] on icon "event_available" at bounding box center [1040, 544] width 20 height 20
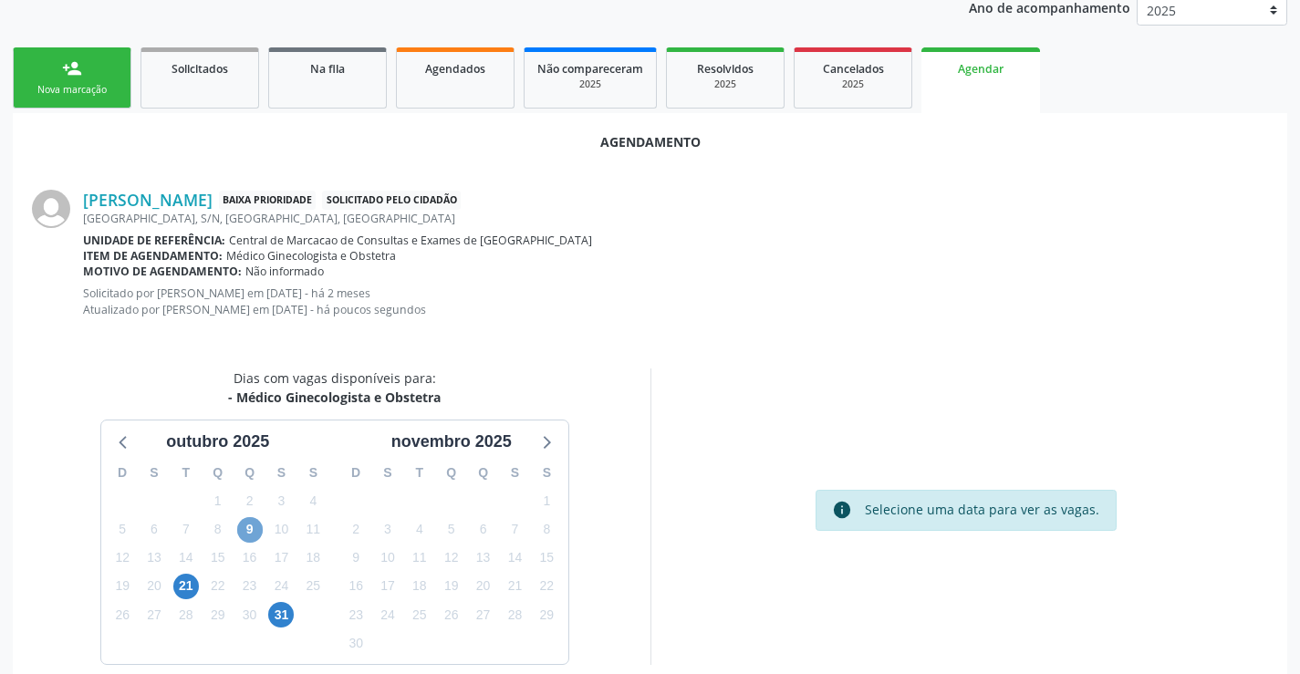
click at [245, 528] on span "9" at bounding box center [250, 530] width 26 height 26
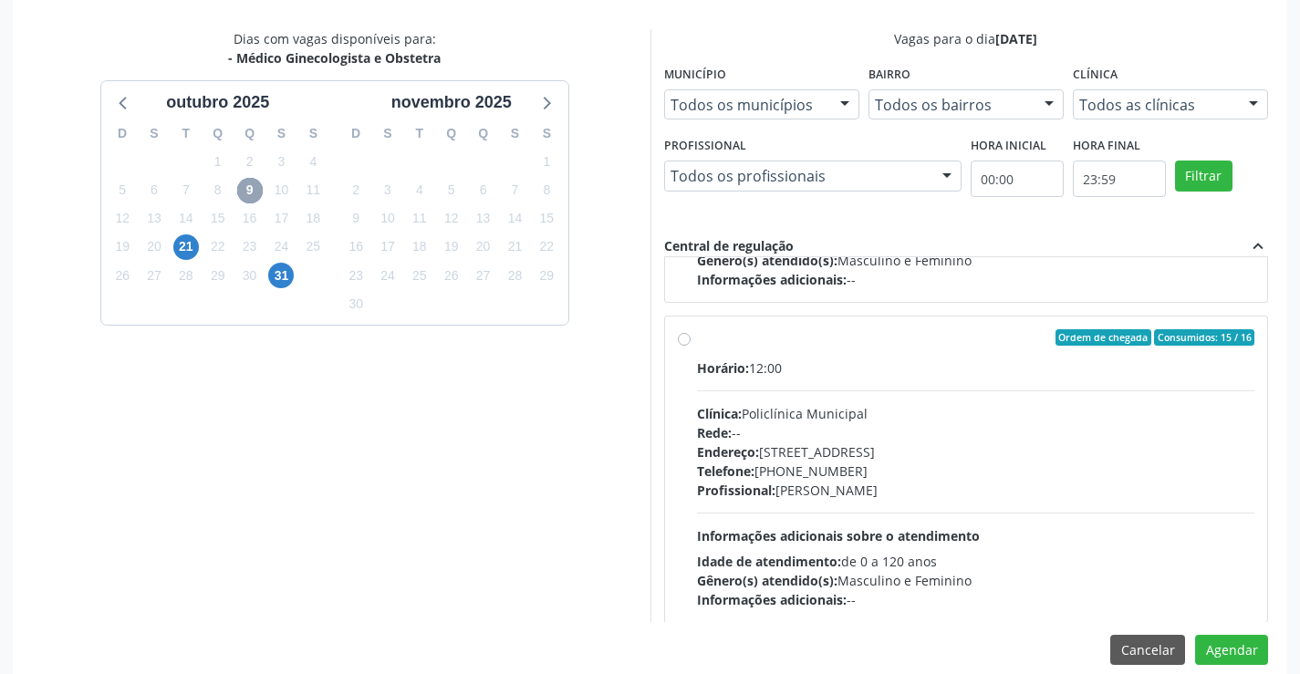
scroll to position [287, 0]
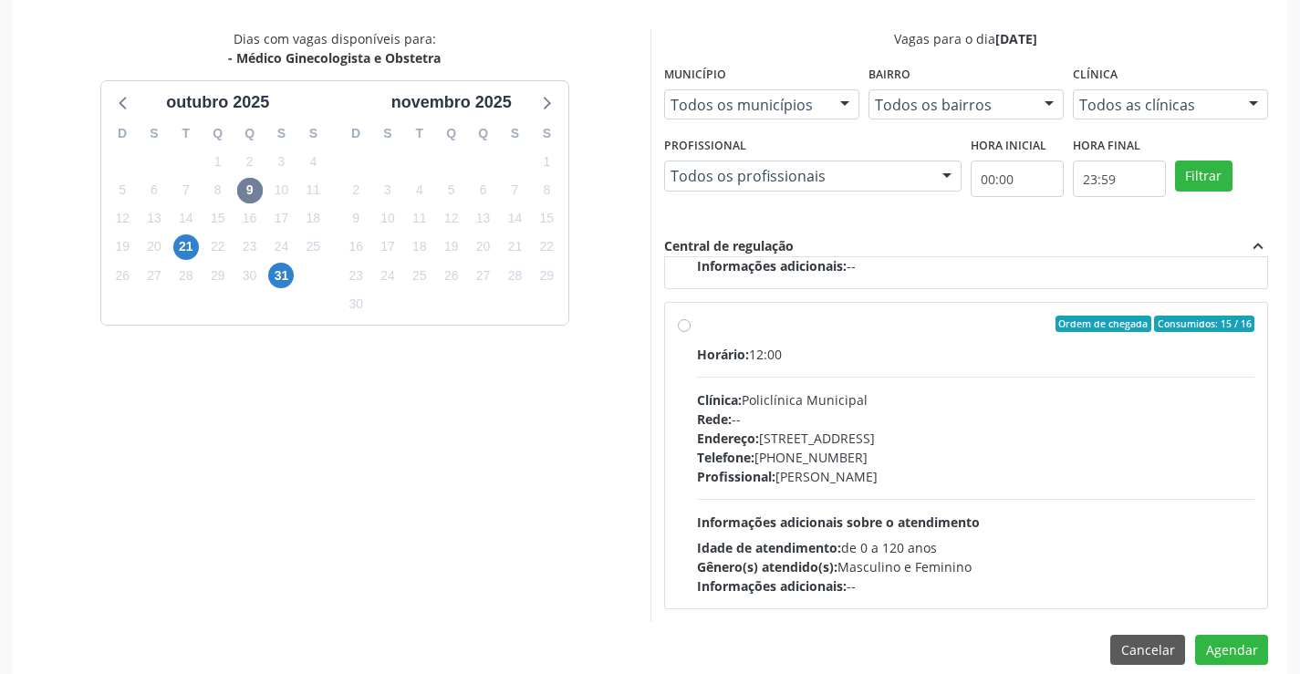
click at [890, 345] on div "Horário: 12:00" at bounding box center [976, 354] width 558 height 19
click at [691, 332] on input "Ordem de chegada Consumidos: 15 / 16 Horário: 12:00 Clínica: Policlínica Munici…" at bounding box center [684, 324] width 13 height 16
radio input "true"
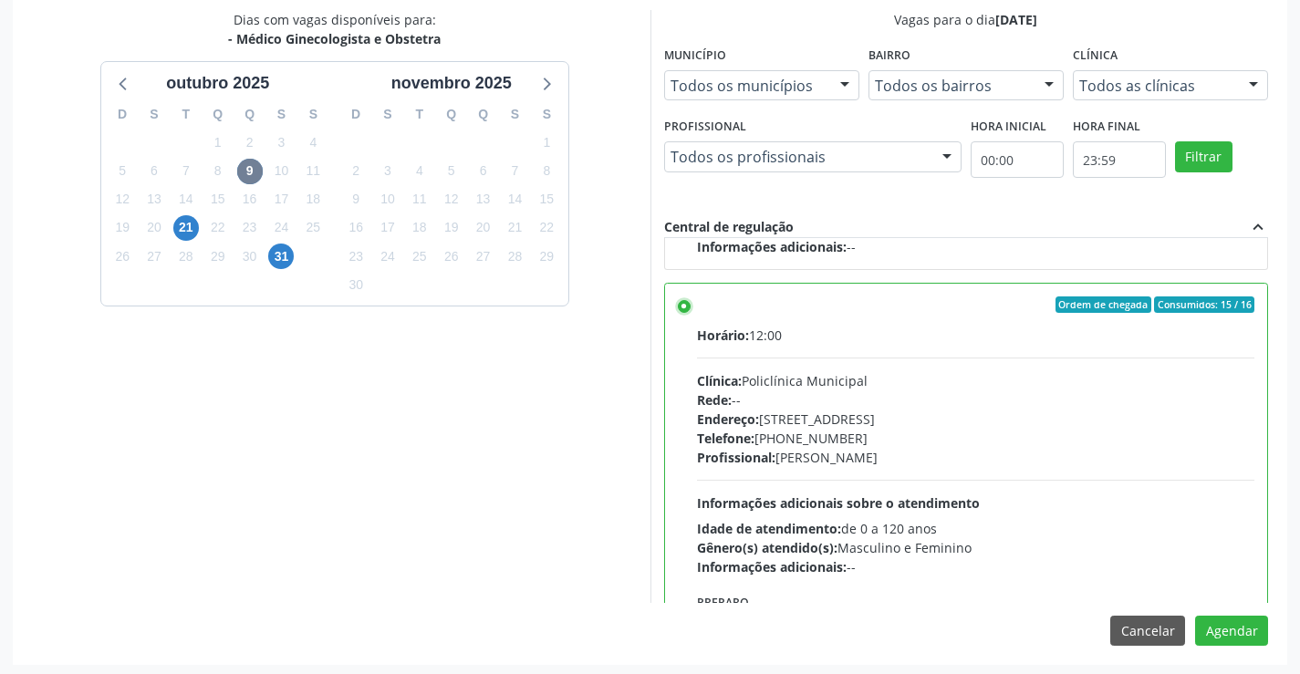
scroll to position [588, 0]
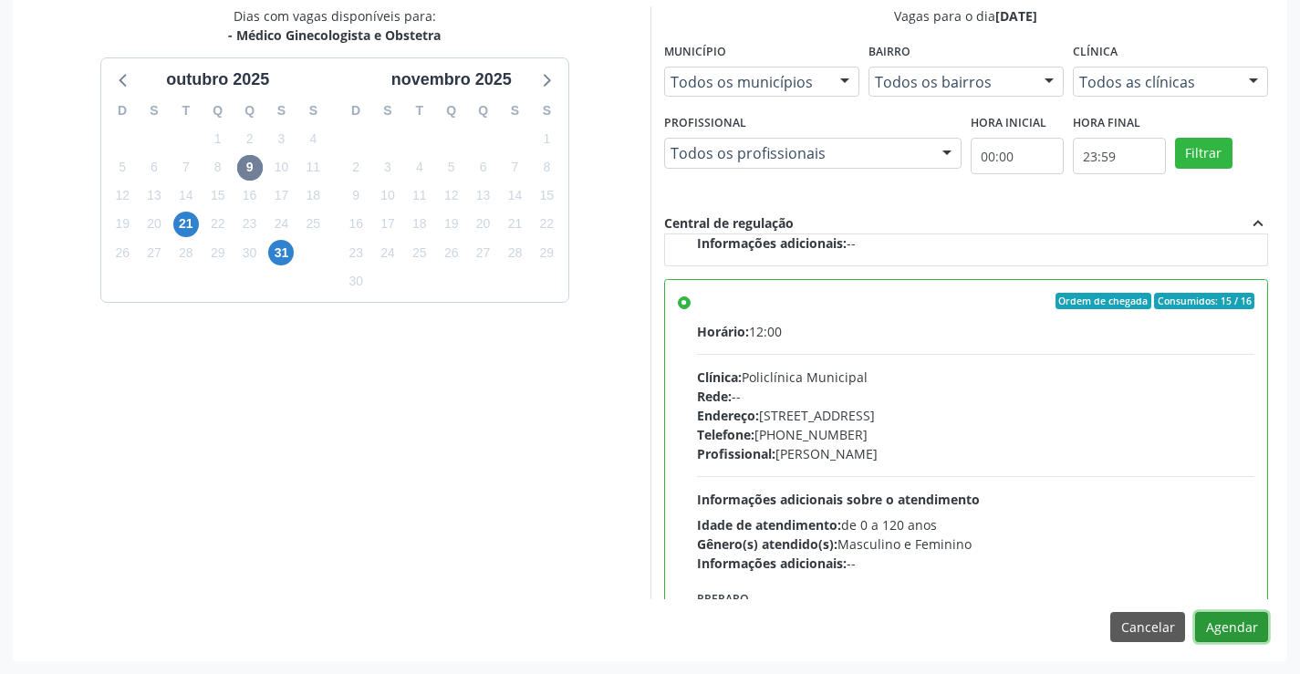
click at [1227, 640] on button "Agendar" at bounding box center [1231, 627] width 73 height 31
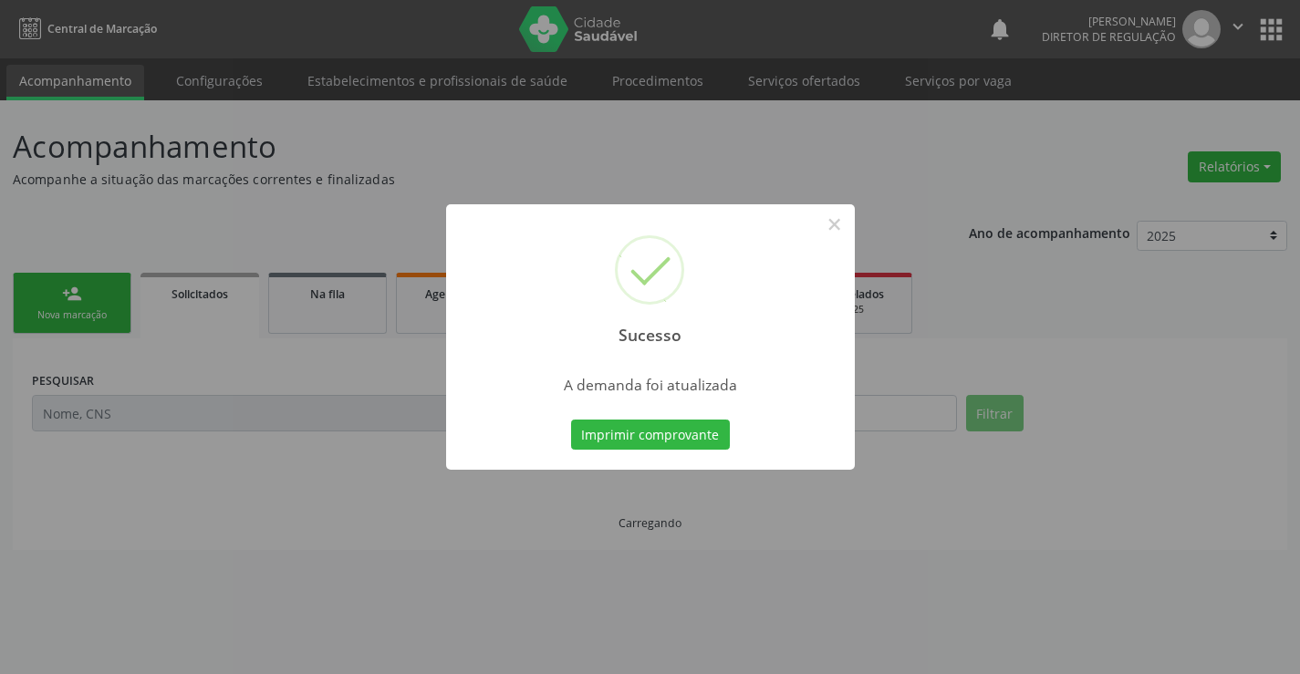
scroll to position [0, 0]
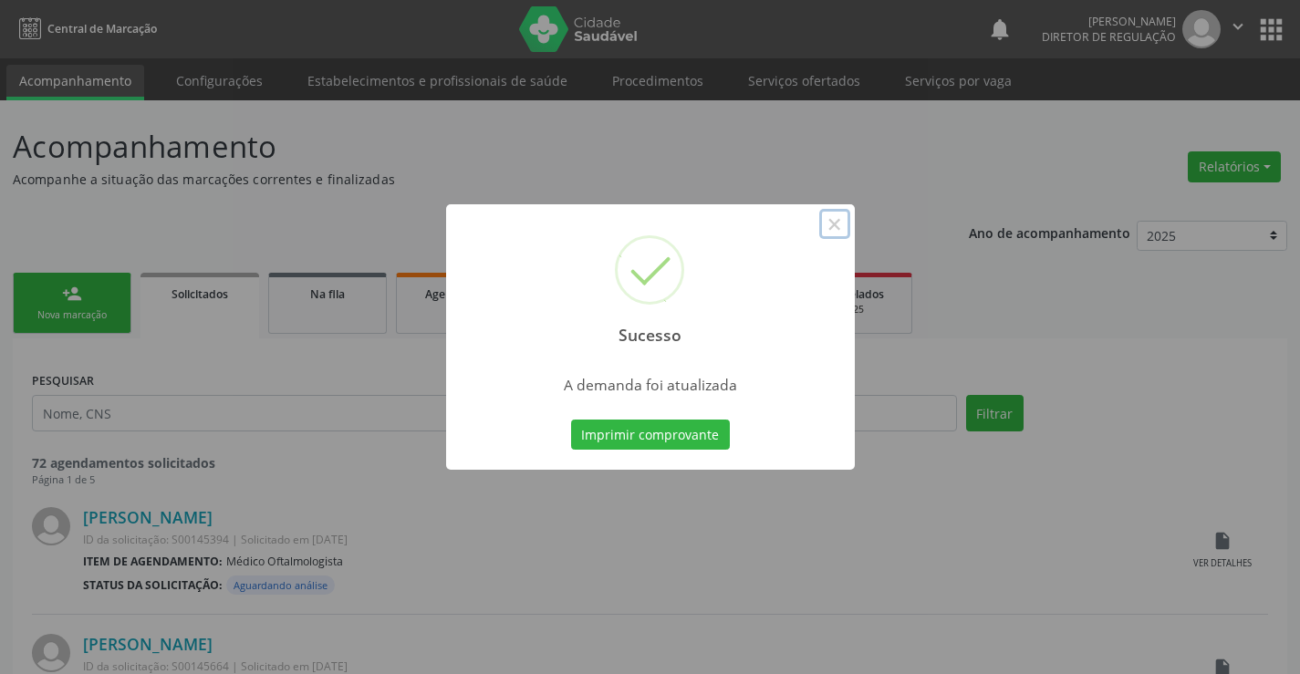
drag, startPoint x: 825, startPoint y: 228, endPoint x: 799, endPoint y: 333, distance: 108.0
click at [825, 239] on button "×" at bounding box center [834, 224] width 31 height 31
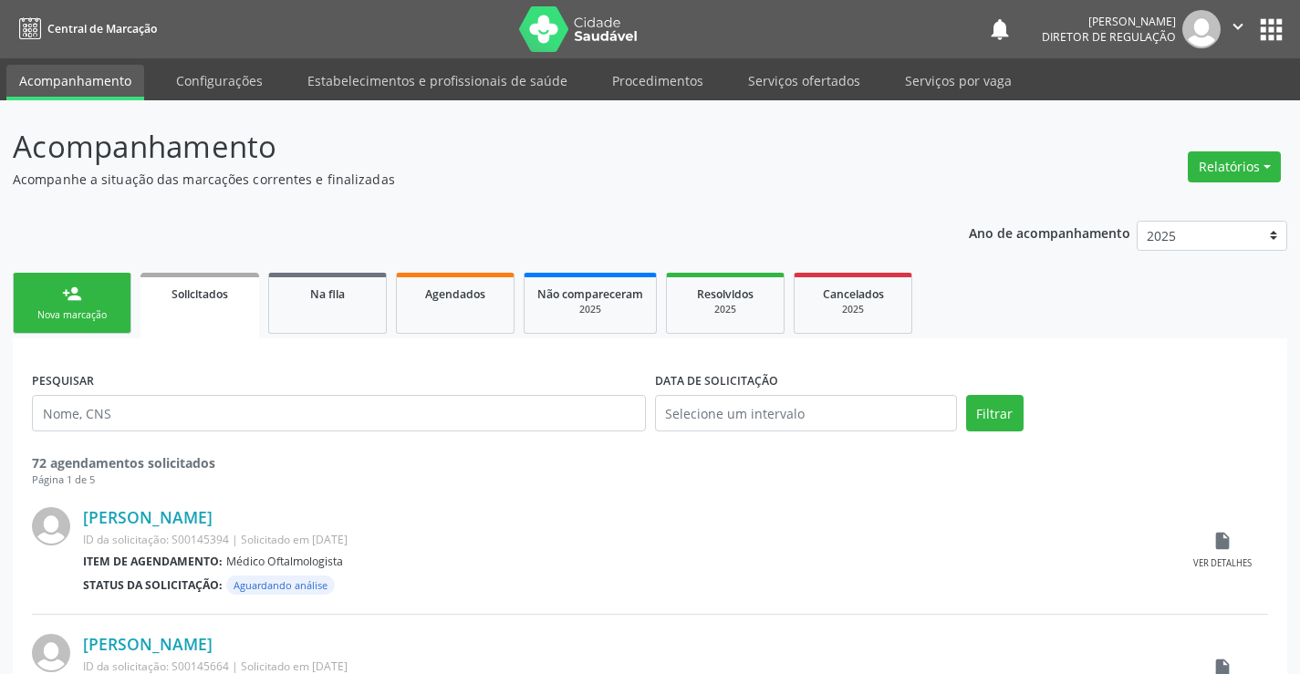
drag, startPoint x: 1235, startPoint y: 8, endPoint x: 1235, endPoint y: 39, distance: 31.0
click at [1235, 12] on nav "Central de Marcação notifications Ana Karolainy Santos Serafim Diretor de regul…" at bounding box center [650, 29] width 1300 height 58
click at [1235, 39] on button "" at bounding box center [1238, 29] width 35 height 38
drag, startPoint x: 1152, startPoint y: 109, endPoint x: 1307, endPoint y: 7, distance: 185.2
click at [1155, 109] on link "Sair" at bounding box center [1192, 112] width 126 height 26
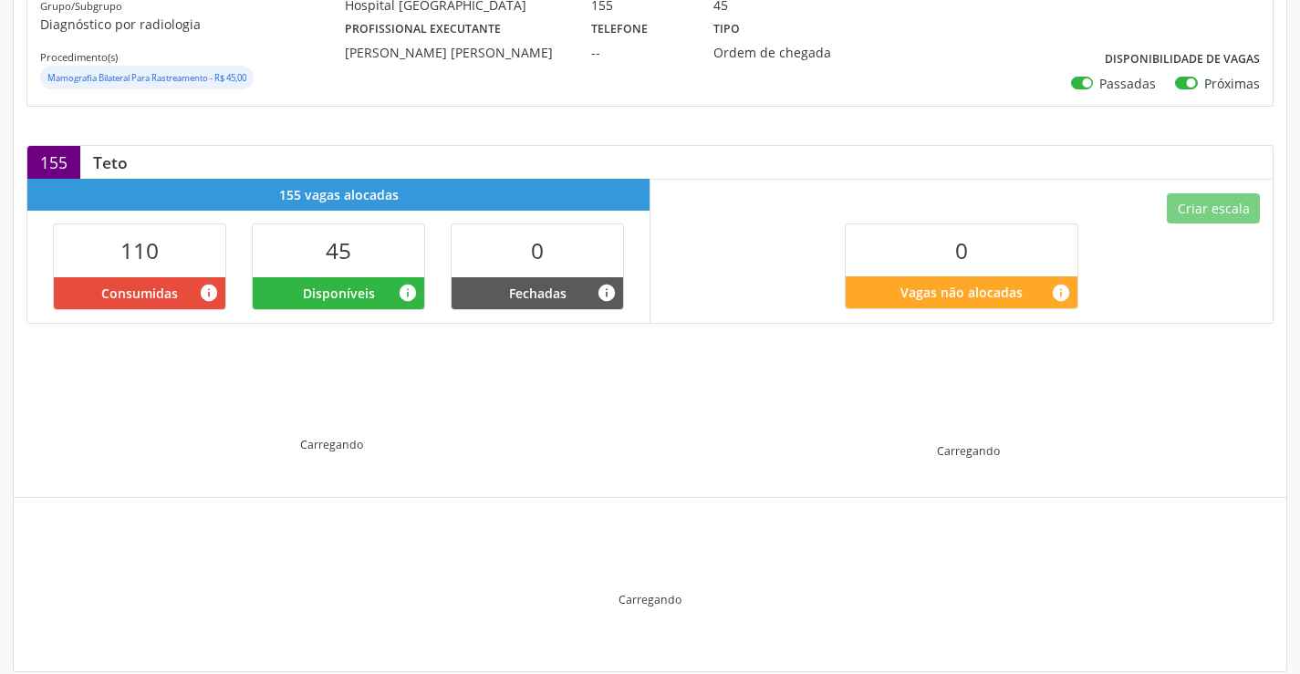
scroll to position [291, 0]
